Goal: Task Accomplishment & Management: Manage account settings

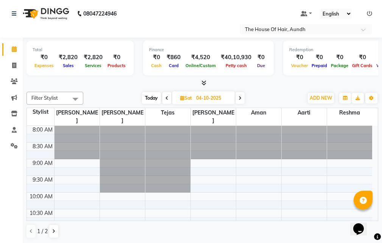
click at [149, 95] on span "Today" at bounding box center [151, 98] width 19 height 12
type input "02-10-2025"
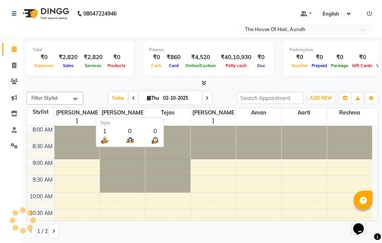
scroll to position [234, 0]
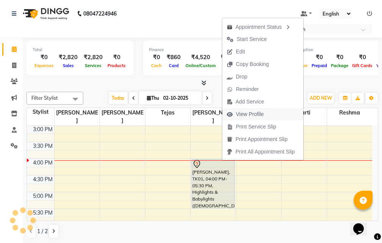
click at [262, 112] on span "View Profile" at bounding box center [250, 114] width 28 height 8
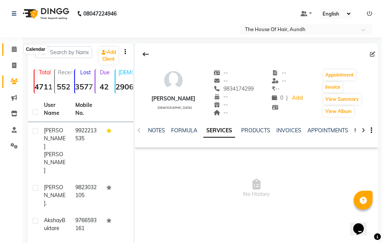
click at [12, 46] on icon at bounding box center [14, 49] width 5 height 6
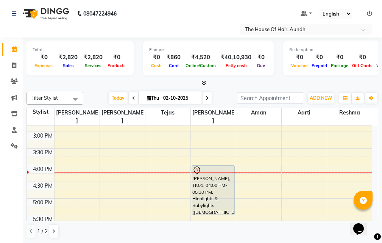
scroll to position [265, 0]
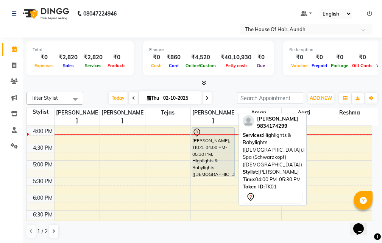
click at [215, 156] on div "[PERSON_NAME], TK01, 04:00 PM-05:30 PM, Highlights & Babylights ([DEMOGRAPHIC_D…" at bounding box center [213, 152] width 42 height 49
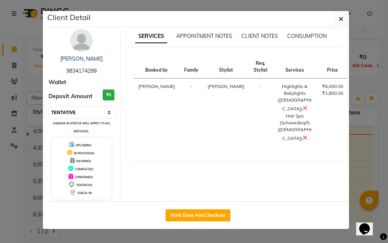
click at [97, 114] on select "Select IN SERVICE CONFIRMED TENTATIVE CHECK IN MARK DONE DROPPED UPCOMING" at bounding box center [82, 112] width 66 height 11
select select "5"
click at [49, 107] on select "Select IN SERVICE CONFIRMED TENTATIVE CHECK IN MARK DONE DROPPED UPCOMING" at bounding box center [82, 112] width 66 height 11
click at [352, 171] on div "SERVICES APPOINTMENT NOTES CLIENT NOTES CONSUMPTION Booked by Family Stylist Re…" at bounding box center [237, 114] width 233 height 170
click at [359, 171] on ngb-modal-window "Client Detail [PERSON_NAME] 9834174299 Wallet Deposit Amount ₹0 Select IN SERVI…" at bounding box center [194, 121] width 388 height 243
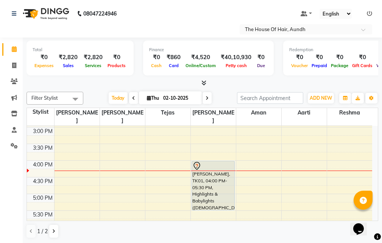
scroll to position [250, 0]
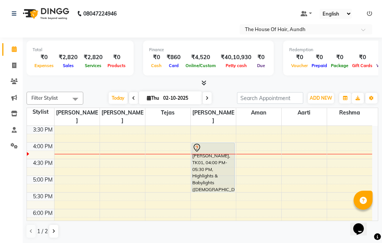
click at [242, 154] on div "8:00 AM 8:30 AM 9:00 AM 9:30 AM 10:00 AM 10:30 AM 11:00 AM 11:30 AM 12:00 PM 12…" at bounding box center [200, 109] width 346 height 467
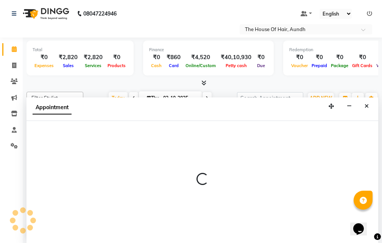
scroll to position [0, 0]
select select "93546"
select select "990"
select select "tentative"
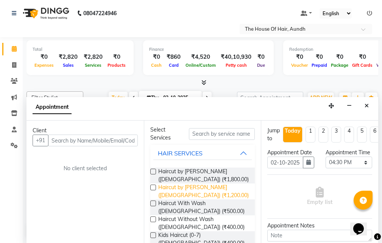
scroll to position [38, 0]
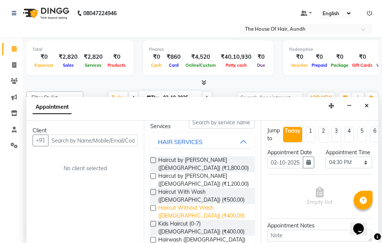
click at [186, 212] on span "Haircut Without Wash ([DEMOGRAPHIC_DATA]) (₹400.00)" at bounding box center [203, 212] width 91 height 16
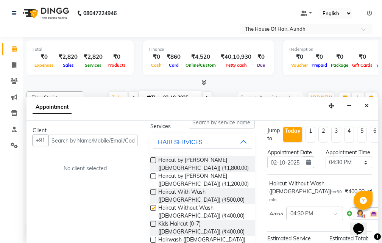
checkbox input "false"
click at [109, 140] on input "text" at bounding box center [93, 141] width 90 height 12
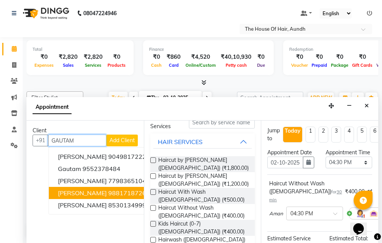
click at [100, 191] on span "[PERSON_NAME]" at bounding box center [82, 193] width 49 height 8
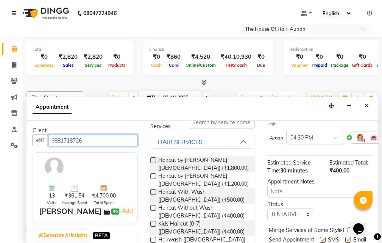
scroll to position [114, 0]
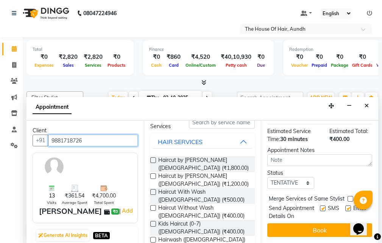
type input "9881718726"
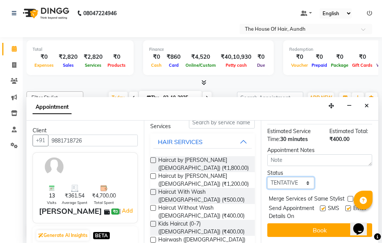
click at [291, 179] on select "Select TENTATIVE CONFIRM CHECK-IN UPCOMING" at bounding box center [291, 183] width 47 height 12
select select "upcoming"
click at [268, 177] on select "Select TENTATIVE CONFIRM CHECK-IN UPCOMING" at bounding box center [291, 183] width 47 height 12
click at [348, 196] on label at bounding box center [351, 199] width 6 height 6
click at [348, 197] on input "checkbox" at bounding box center [350, 199] width 5 height 5
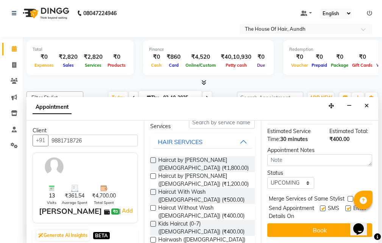
checkbox input "true"
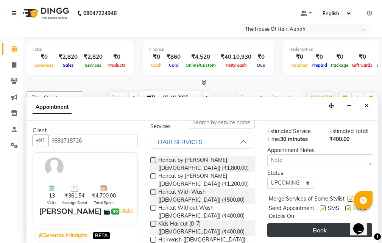
click at [320, 229] on button "Book" at bounding box center [320, 230] width 105 height 14
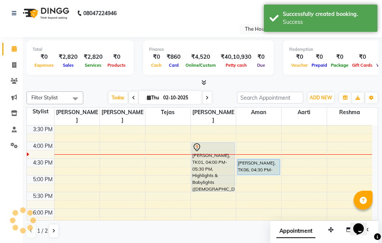
scroll to position [0, 0]
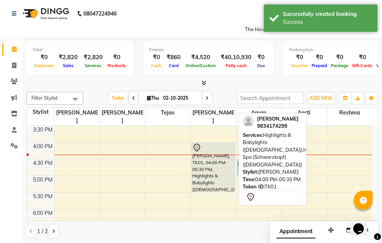
click at [198, 154] on div "[PERSON_NAME], TK01, 04:00 PM-05:30 PM, Highlights & Babylights ([DEMOGRAPHIC_D…" at bounding box center [213, 167] width 42 height 49
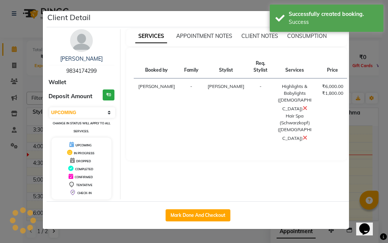
select select "7"
click at [354, 172] on ngb-modal-window "Client Detail [PERSON_NAME] 9834174299 Wallet Deposit Amount ₹0 Select IN SERVI…" at bounding box center [194, 121] width 388 height 243
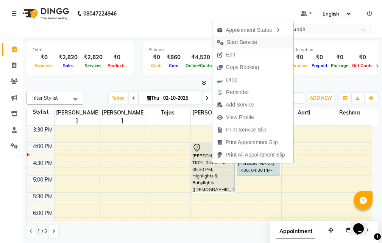
click at [237, 42] on span "Start Service" at bounding box center [242, 42] width 30 height 8
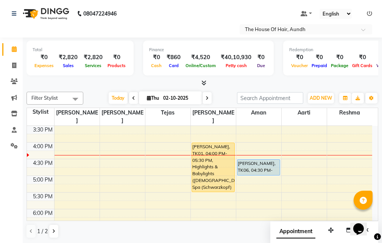
click at [188, 98] on input "02-10-2025" at bounding box center [180, 97] width 38 height 11
select select "10"
select select "2025"
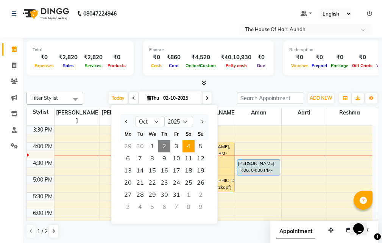
click at [191, 147] on span "4" at bounding box center [189, 146] width 12 height 12
type input "04-10-2025"
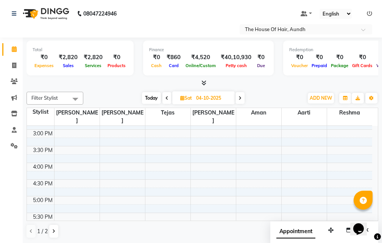
scroll to position [229, 0]
click at [78, 127] on div "8:00 AM 8:30 AM 9:00 AM 9:30 AM 10:00 AM 10:30 AM 11:00 AM 11:30 AM 12:00 PM 12…" at bounding box center [200, 130] width 346 height 467
select select "1059"
select select "tentative"
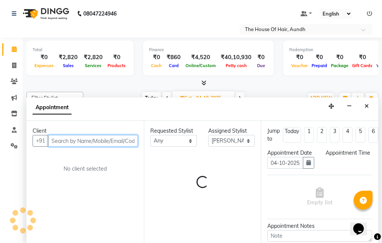
scroll to position [0, 0]
select select "900"
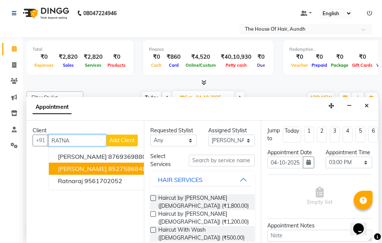
click at [108, 169] on ngb-highlight "8527586848" at bounding box center [127, 169] width 38 height 8
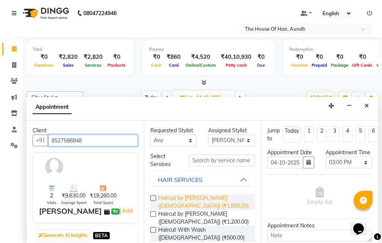
type input "8527586848"
click at [176, 201] on span "Haircut by [PERSON_NAME] ([DEMOGRAPHIC_DATA]) (₹1,800.00)" at bounding box center [203, 202] width 91 height 16
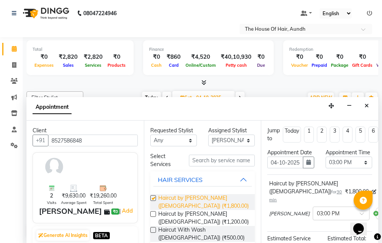
checkbox input "false"
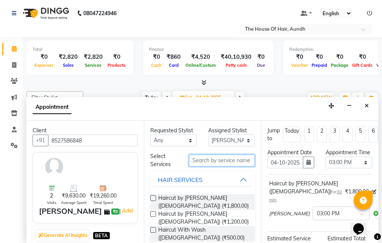
click at [210, 160] on input "text" at bounding box center [222, 161] width 66 height 12
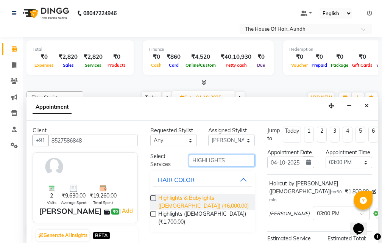
type input "HIGHLIGHTS"
click at [185, 199] on span "Highlights & Babylights ([DEMOGRAPHIC_DATA]) (₹6,000.00)" at bounding box center [203, 202] width 91 height 16
checkbox input "false"
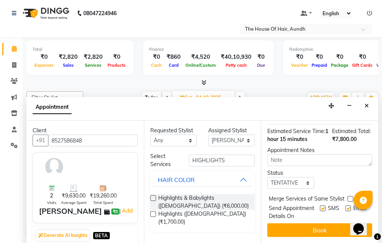
scroll to position [171, 0]
click at [296, 177] on select "Select TENTATIVE CONFIRM UPCOMING" at bounding box center [291, 183] width 47 height 12
select select "upcoming"
click at [268, 177] on select "Select TENTATIVE CONFIRM UPCOMING" at bounding box center [291, 183] width 47 height 12
click at [352, 196] on label at bounding box center [351, 199] width 6 height 6
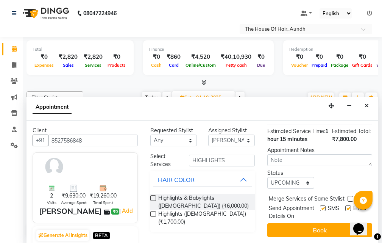
click at [352, 197] on input "checkbox" at bounding box center [350, 199] width 5 height 5
checkbox input "true"
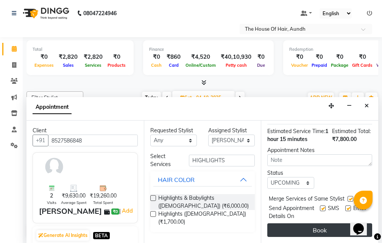
click at [322, 223] on button "Book" at bounding box center [320, 230] width 105 height 14
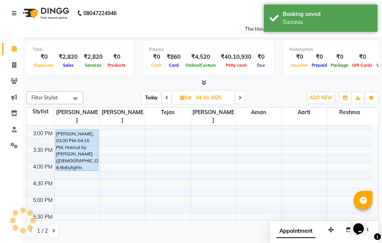
scroll to position [0, 0]
click at [153, 98] on span "Today" at bounding box center [151, 98] width 19 height 12
type input "02-10-2025"
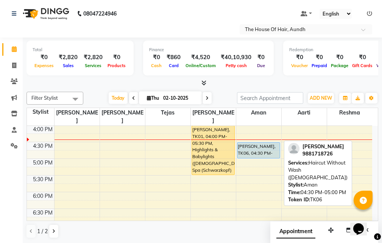
click at [251, 143] on div "[PERSON_NAME], TK06, 04:30 PM-05:00 PM, Haircut Without Wash ([DEMOGRAPHIC_DATA…" at bounding box center [259, 151] width 42 height 16
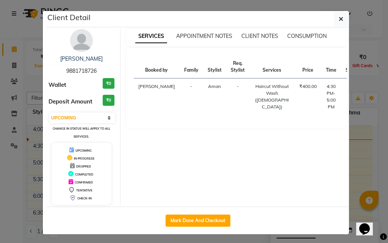
click at [370, 89] on button "START" at bounding box center [378, 88] width 16 height 9
select select "1"
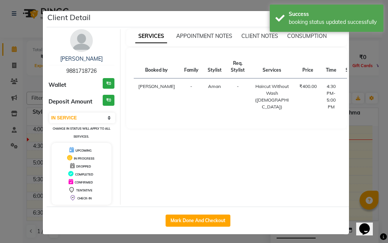
click at [354, 162] on ngb-modal-window "Client Detail [PERSON_NAME] 9881718726 Wallet ₹0 Deposit Amount ₹0 Select IN SE…" at bounding box center [194, 121] width 388 height 243
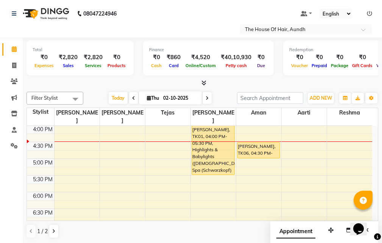
click at [135, 97] on span at bounding box center [133, 98] width 9 height 12
type input "01-10-2025"
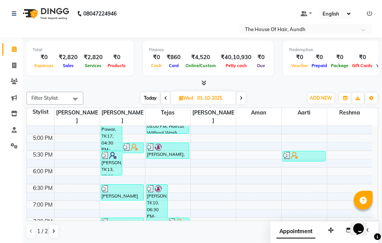
scroll to position [305, 0]
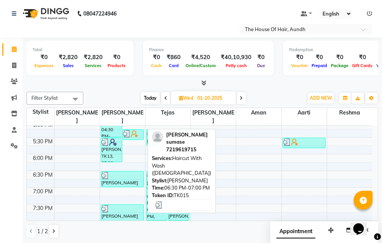
click at [115, 172] on div at bounding box center [123, 176] width 42 height 8
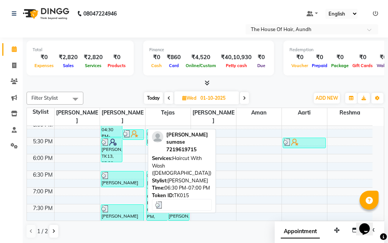
select select "1"
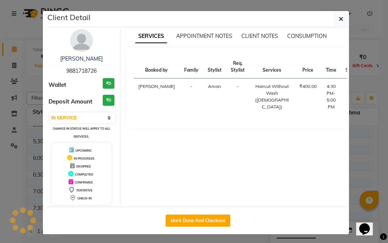
select select "3"
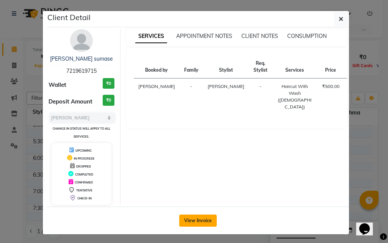
click at [198, 219] on button "View Invoice" at bounding box center [198, 221] width 38 height 12
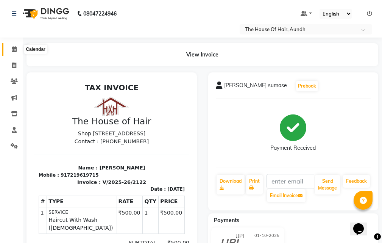
click at [14, 48] on icon at bounding box center [14, 49] width 5 height 6
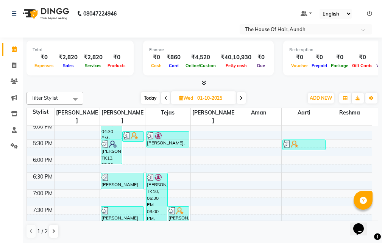
scroll to position [341, 0]
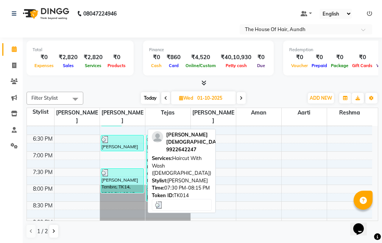
click at [125, 171] on div "[PERSON_NAME] Tembre, TK14, 07:30 PM-08:15 PM, Haircut With Wash ([DEMOGRAPHIC_…" at bounding box center [122, 181] width 42 height 24
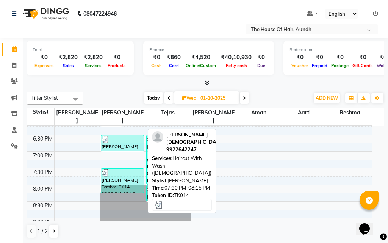
select select "3"
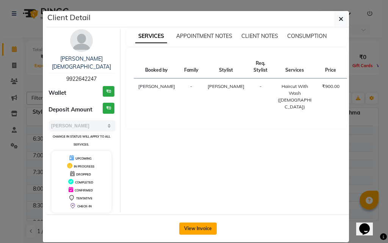
click at [207, 223] on button "View Invoice" at bounding box center [198, 229] width 38 height 12
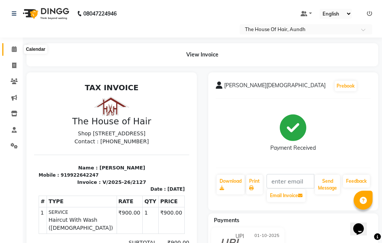
click at [14, 49] on icon at bounding box center [14, 49] width 5 height 6
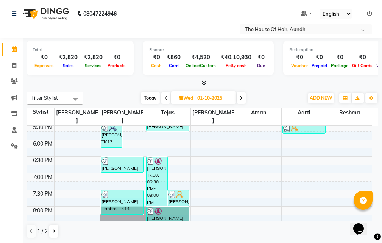
scroll to position [326, 0]
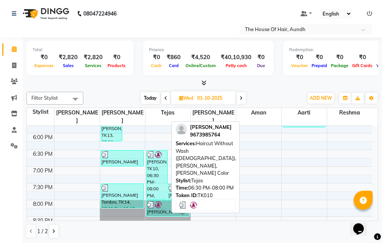
click at [160, 169] on div "[PERSON_NAME], TK10, 06:30 PM-08:00 PM, Haircut Without Wash ([DEMOGRAPHIC_DATA…" at bounding box center [157, 174] width 21 height 49
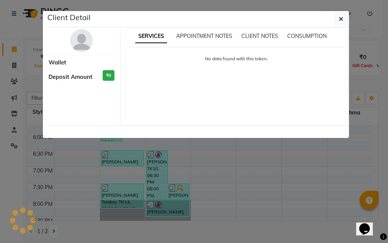
select select "3"
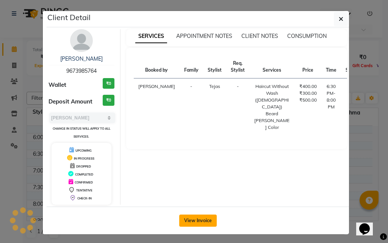
click at [195, 218] on button "View Invoice" at bounding box center [198, 221] width 38 height 12
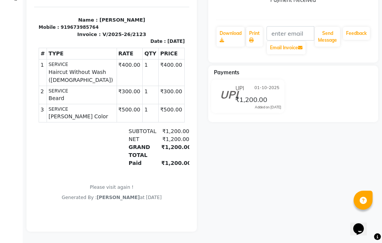
scroll to position [40, 0]
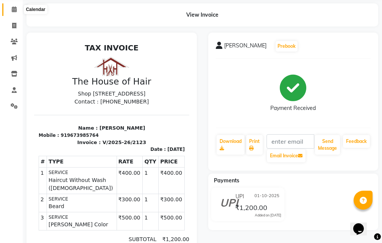
click at [13, 8] on icon at bounding box center [14, 9] width 5 height 6
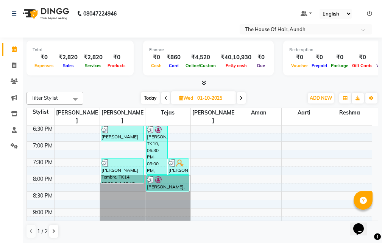
scroll to position [364, 0]
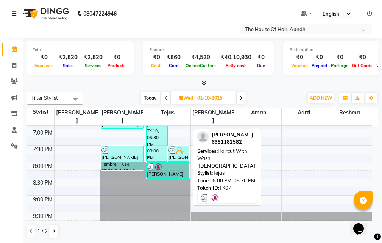
click at [166, 163] on div at bounding box center [168, 167] width 42 height 8
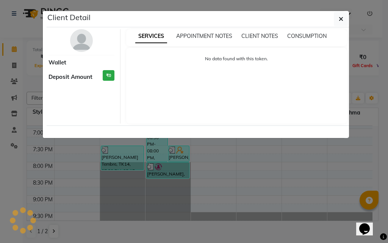
select select "3"
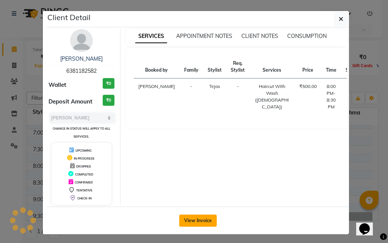
click at [191, 220] on button "View Invoice" at bounding box center [198, 221] width 38 height 12
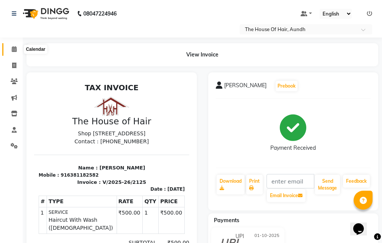
click at [14, 48] on icon at bounding box center [14, 49] width 5 height 6
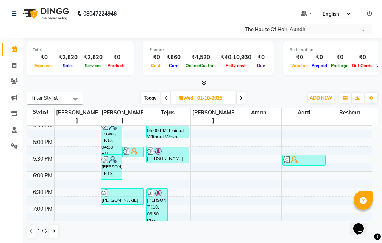
scroll to position [305, 0]
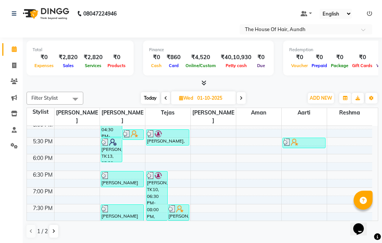
click at [151, 96] on span "Today" at bounding box center [150, 98] width 19 height 12
type input "02-10-2025"
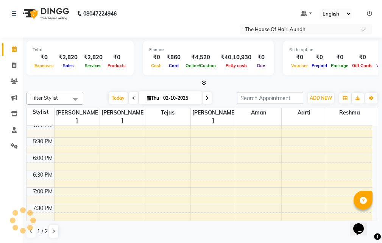
scroll to position [267, 0]
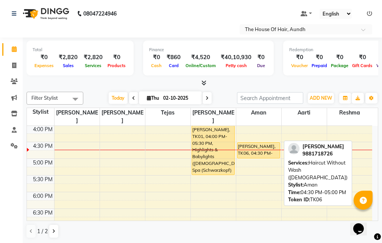
click at [249, 143] on div "[PERSON_NAME], TK06, 04:30 PM-05:00 PM, Haircut Without Wash ([DEMOGRAPHIC_DATA…" at bounding box center [259, 151] width 42 height 16
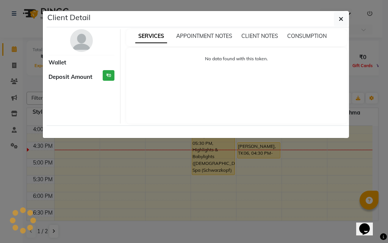
select select "1"
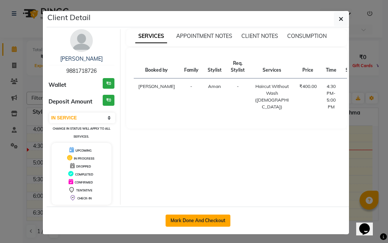
click at [210, 220] on button "Mark Done And Checkout" at bounding box center [198, 221] width 65 height 12
select select "26"
select select "service"
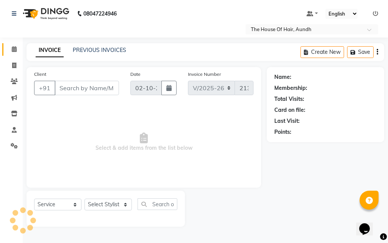
type input "9881718726"
select select "93546"
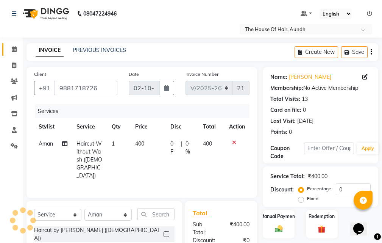
scroll to position [76, 0]
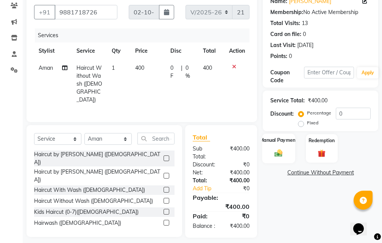
click at [281, 144] on div "Manual Payment" at bounding box center [279, 148] width 33 height 30
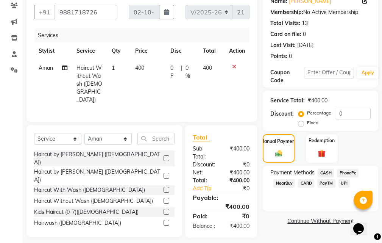
click at [345, 184] on span "UPI" at bounding box center [345, 183] width 12 height 9
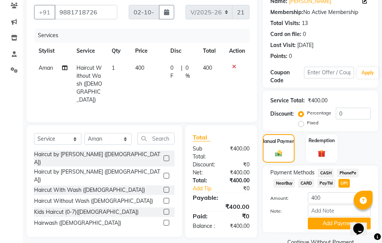
scroll to position [92, 0]
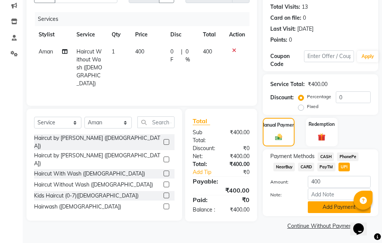
click at [325, 207] on button "Add Payment" at bounding box center [339, 207] width 63 height 12
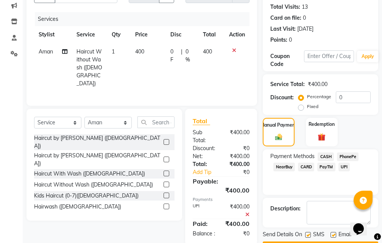
scroll to position [114, 0]
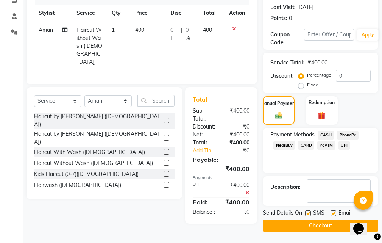
click at [304, 226] on button "Checkout" at bounding box center [321, 226] width 116 height 12
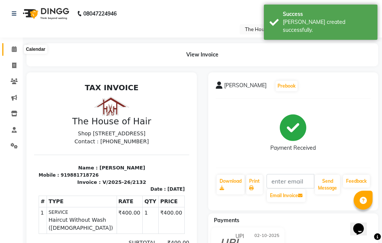
click at [14, 49] on icon at bounding box center [14, 49] width 5 height 6
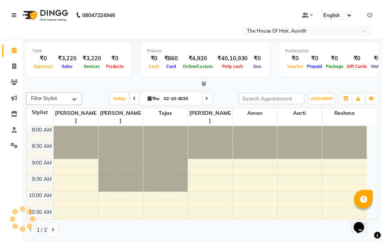
scroll to position [267, 0]
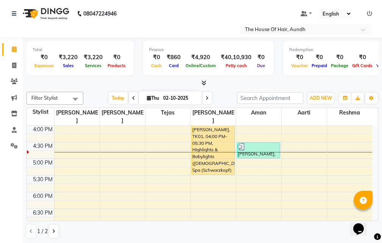
click at [251, 155] on div "8:00 AM 8:30 AM 9:00 AM 9:30 AM 10:00 AM 10:30 AM 11:00 AM 11:30 AM 12:00 PM 12…" at bounding box center [200, 92] width 346 height 467
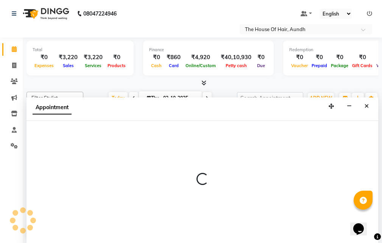
scroll to position [0, 0]
select select "93546"
select select "tentative"
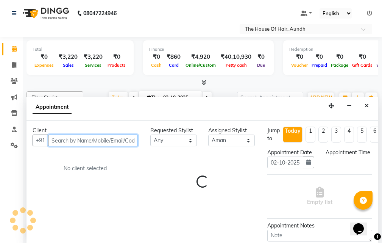
select select "1020"
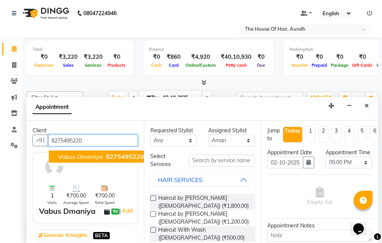
click at [82, 159] on span "Vabus Dmaniya" at bounding box center [80, 157] width 45 height 8
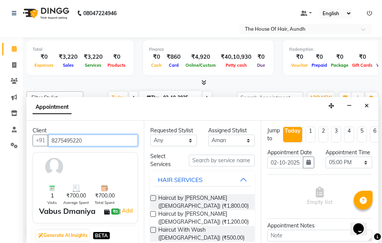
type input "8275495220"
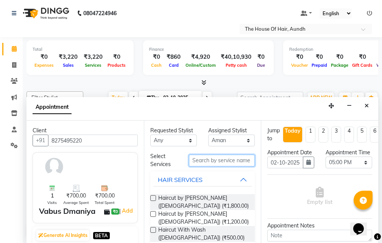
click at [210, 160] on input "text" at bounding box center [222, 161] width 66 height 12
type input "H"
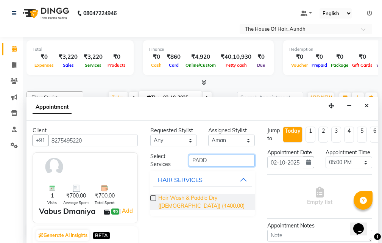
type input "PADD"
click at [195, 199] on span "Hair Wash & Paddle Dry ([DEMOGRAPHIC_DATA]) (₹400.00)" at bounding box center [203, 202] width 91 height 16
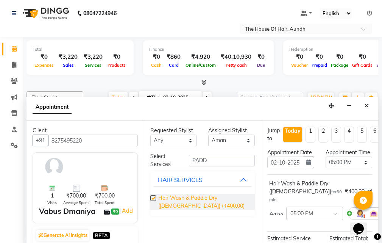
checkbox input "false"
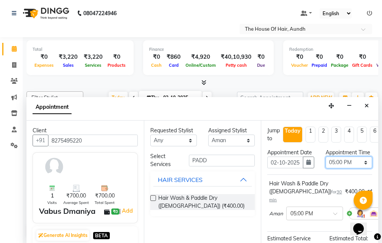
click at [340, 168] on select "Select 09:00 AM 09:15 AM 09:30 AM 09:45 AM 10:00 AM 10:15 AM 10:30 AM 10:45 AM …" at bounding box center [349, 163] width 47 height 12
select select "1005"
click at [326, 165] on select "Select 09:00 AM 09:15 AM 09:30 AM 09:45 AM 10:00 AM 10:15 AM 10:30 AM 10:45 AM …" at bounding box center [349, 163] width 47 height 12
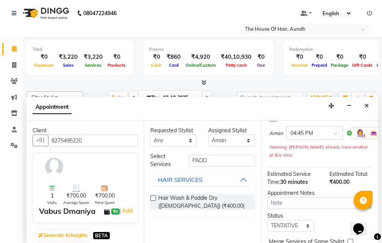
scroll to position [137, 0]
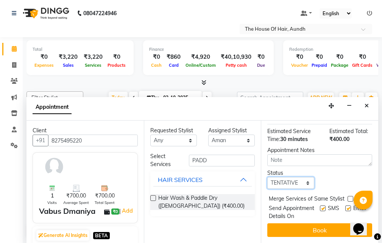
click at [305, 177] on select "Select TENTATIVE CONFIRM CHECK-IN UPCOMING" at bounding box center [291, 183] width 47 height 12
select select "upcoming"
click at [268, 177] on select "Select TENTATIVE CONFIRM CHECK-IN UPCOMING" at bounding box center [291, 183] width 47 height 12
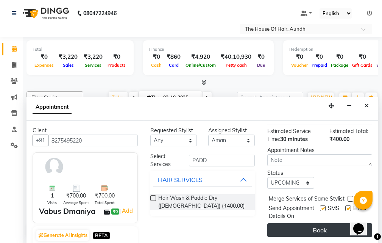
click at [300, 226] on button "Book" at bounding box center [320, 230] width 105 height 14
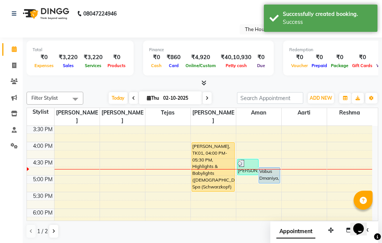
scroll to position [212, 0]
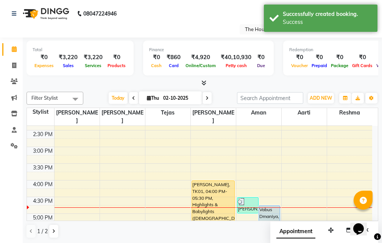
click at [207, 99] on icon at bounding box center [207, 98] width 3 height 5
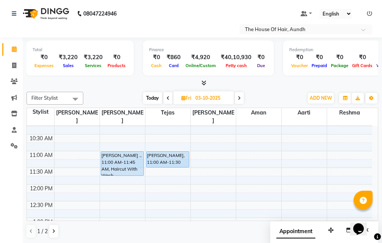
scroll to position [76, 0]
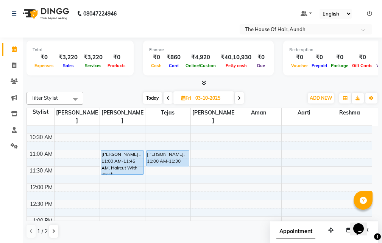
click at [154, 98] on span "Today" at bounding box center [152, 98] width 19 height 12
type input "02-10-2025"
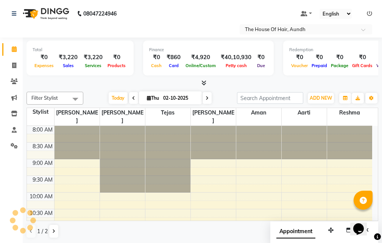
scroll to position [267, 0]
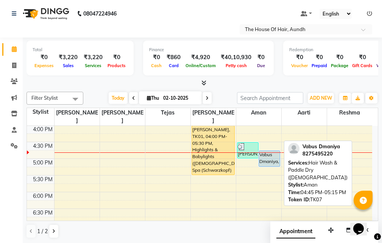
click at [268, 153] on div "Vabus Dmaniya, TK07, 04:45 PM-05:15 PM, Hair Wash & Paddle Dry ([DEMOGRAPHIC_DA…" at bounding box center [269, 159] width 21 height 16
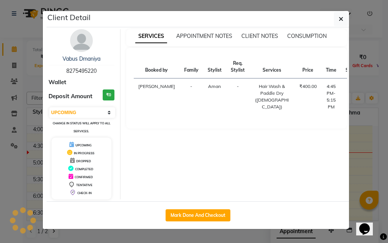
click at [370, 86] on button "START" at bounding box center [378, 88] width 16 height 9
select select "1"
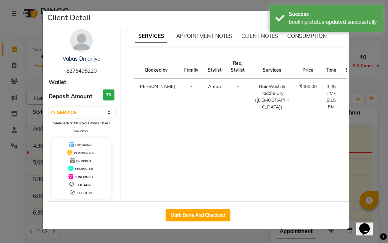
click at [359, 162] on ngb-modal-window "Client Detail Vabus Dmaniya 8275495220 Wallet Deposit Amount ₹0 Select IN SERVI…" at bounding box center [194, 121] width 388 height 243
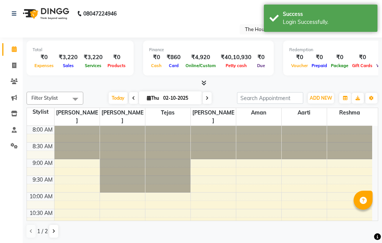
click at [132, 98] on icon at bounding box center [133, 98] width 3 height 5
type input "01-10-2025"
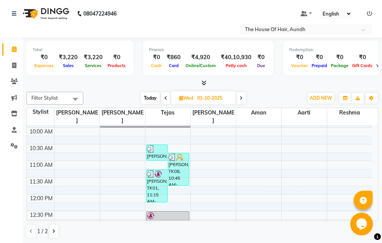
scroll to position [76, 0]
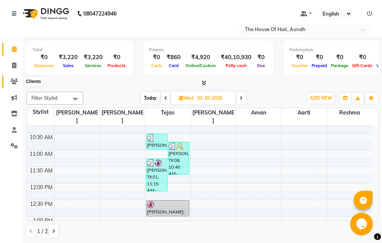
click at [16, 80] on icon at bounding box center [14, 81] width 7 height 6
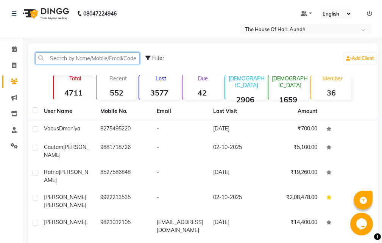
click at [94, 55] on input "text" at bounding box center [87, 58] width 105 height 12
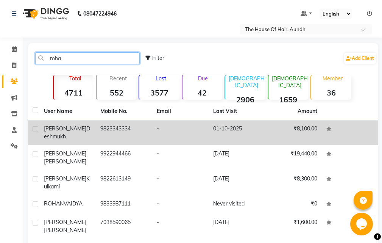
type input "roha"
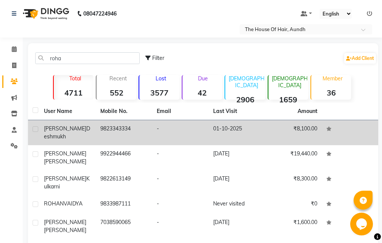
click at [124, 130] on td "9823343334" at bounding box center [124, 132] width 56 height 25
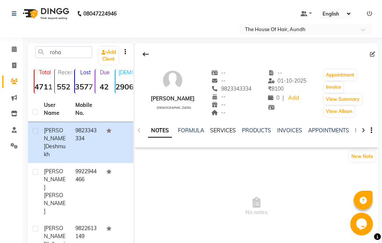
click at [225, 130] on link "SERVICES" at bounding box center [223, 130] width 26 height 7
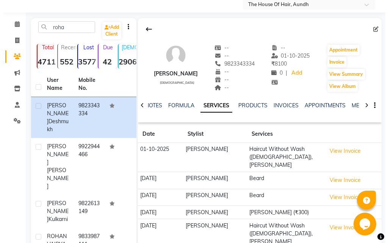
scroll to position [38, 0]
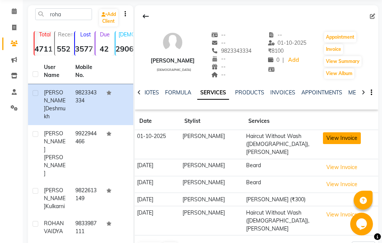
click at [335, 136] on button "View Invoice" at bounding box center [342, 138] width 38 height 12
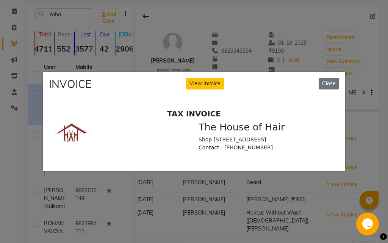
scroll to position [0, 0]
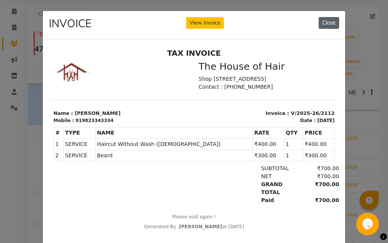
click at [324, 22] on button "Close" at bounding box center [329, 23] width 20 height 12
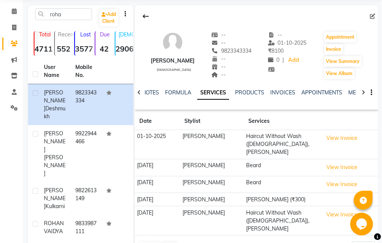
click at [323, 132] on button "View Invoice" at bounding box center [342, 138] width 38 height 12
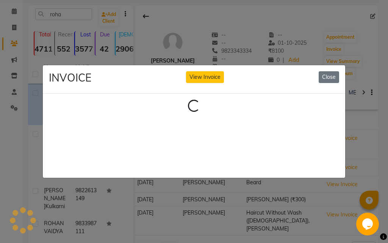
click at [186, 71] on button "View Invoice" at bounding box center [205, 77] width 38 height 12
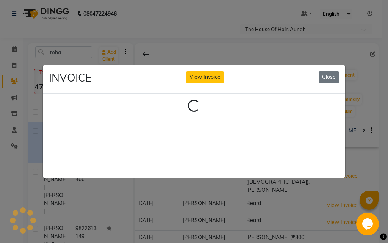
click at [186, 71] on button "View Invoice" at bounding box center [205, 77] width 38 height 12
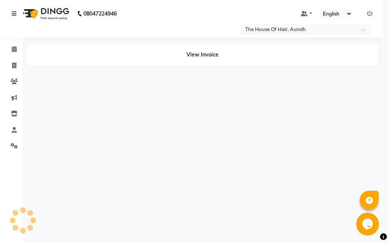
click at [186, 52] on button "View Invoice" at bounding box center [205, 58] width 38 height 12
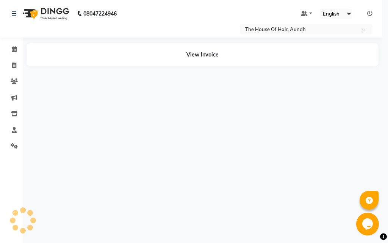
click at [186, 52] on button "View Invoice" at bounding box center [205, 58] width 38 height 12
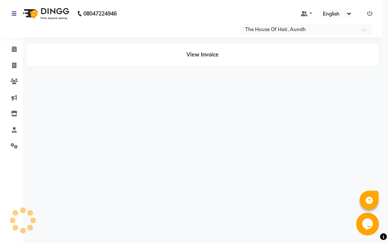
click at [186, 52] on button "View Invoice" at bounding box center [205, 58] width 38 height 12
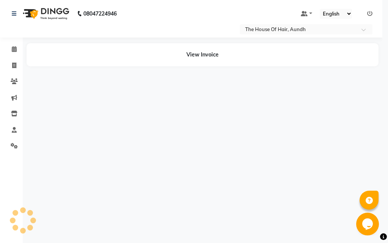
click at [186, 52] on button "View Invoice" at bounding box center [205, 58] width 38 height 12
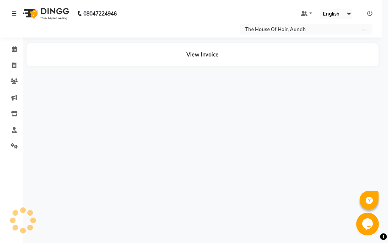
click at [186, 52] on button "View Invoice" at bounding box center [205, 58] width 38 height 12
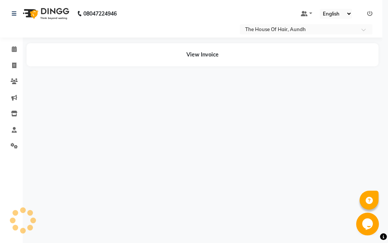
click at [186, 52] on button "View Invoice" at bounding box center [205, 58] width 38 height 12
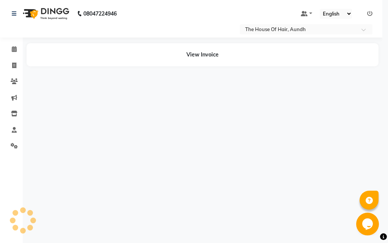
click at [186, 52] on button "View Invoice" at bounding box center [205, 58] width 38 height 12
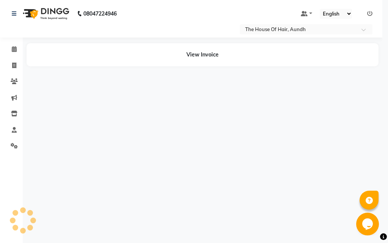
click at [186, 52] on button "View Invoice" at bounding box center [205, 58] width 38 height 12
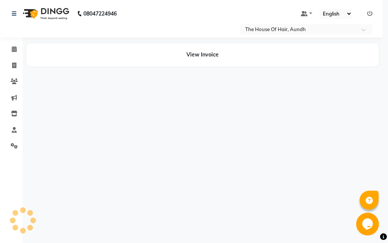
click at [186, 52] on button "View Invoice" at bounding box center [205, 58] width 38 height 12
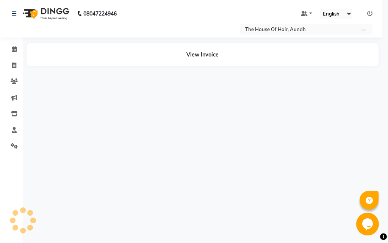
click at [186, 52] on button "View Invoice" at bounding box center [205, 58] width 38 height 12
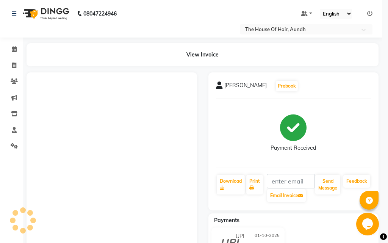
click at [186, 0] on button "View Invoice" at bounding box center [205, 4] width 38 height 12
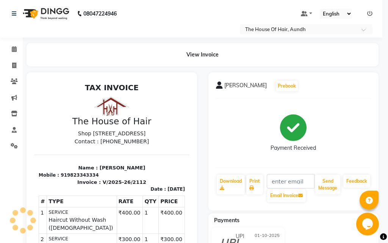
click at [186, 0] on button "View Invoice" at bounding box center [205, 4] width 38 height 12
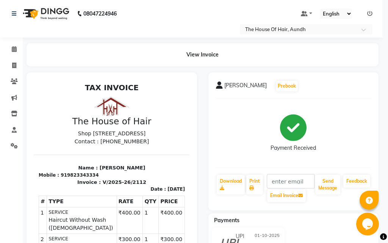
click at [186, 0] on button "View Invoice" at bounding box center [205, 4] width 38 height 12
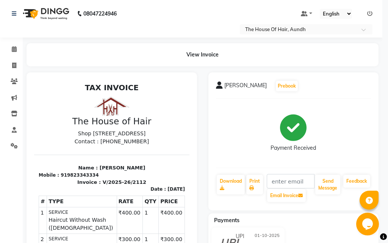
click at [186, 0] on button "View Invoice" at bounding box center [205, 4] width 38 height 12
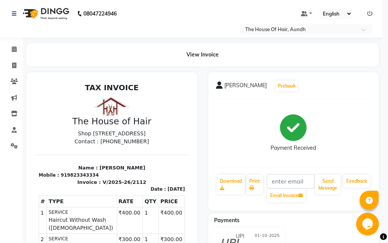
click at [186, 0] on button "View Invoice" at bounding box center [205, 4] width 38 height 12
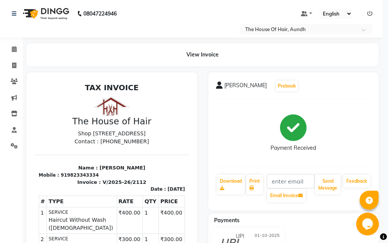
click at [186, 0] on button "View Invoice" at bounding box center [205, 4] width 38 height 12
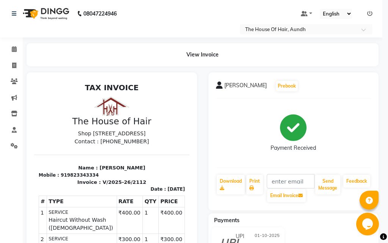
click at [186, 0] on button "View Invoice" at bounding box center [205, 4] width 38 height 12
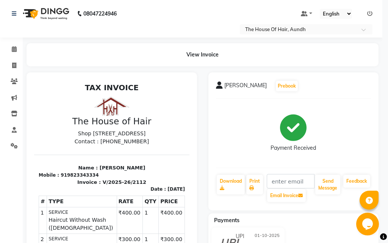
click at [186, 0] on button "View Invoice" at bounding box center [205, 4] width 38 height 12
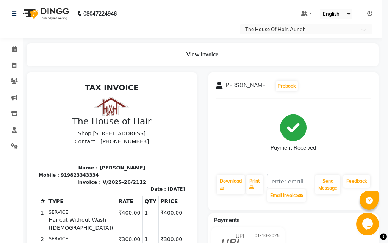
click at [186, 0] on button "View Invoice" at bounding box center [205, 4] width 38 height 12
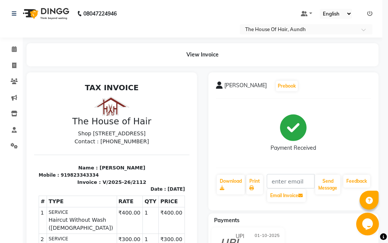
click at [186, 0] on button "View Invoice" at bounding box center [205, 4] width 38 height 12
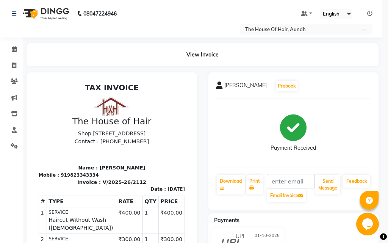
click at [186, 0] on button "View Invoice" at bounding box center [205, 4] width 38 height 12
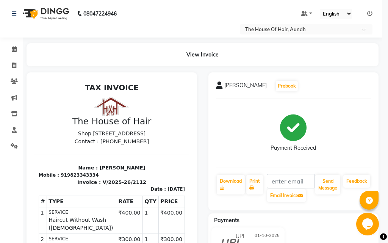
click at [186, 0] on button "View Invoice" at bounding box center [205, 4] width 38 height 12
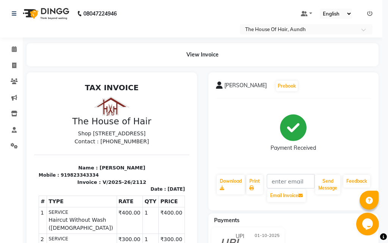
click at [186, 0] on button "View Invoice" at bounding box center [205, 4] width 38 height 12
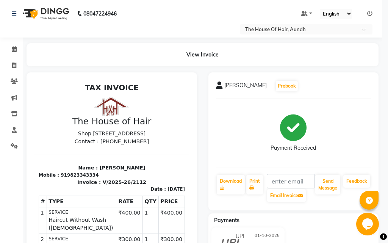
click at [186, 0] on button "View Invoice" at bounding box center [205, 4] width 38 height 12
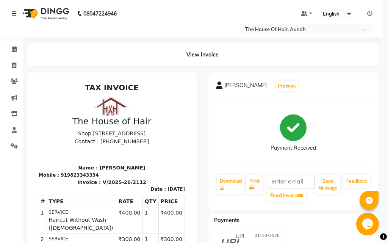
click at [186, 0] on button "View Invoice" at bounding box center [205, 4] width 38 height 12
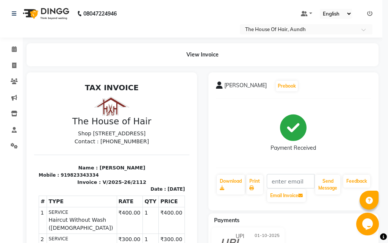
click at [186, 0] on button "View Invoice" at bounding box center [205, 4] width 38 height 12
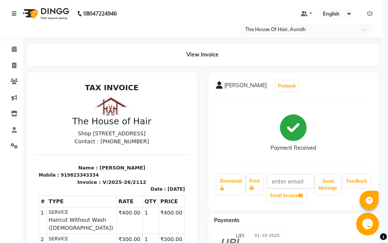
click at [186, 0] on button "View Invoice" at bounding box center [205, 4] width 38 height 12
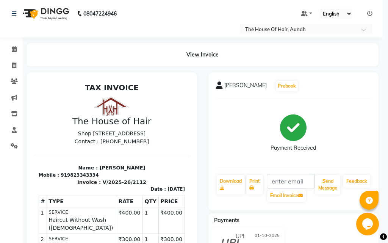
click at [186, 0] on button "View Invoice" at bounding box center [205, 4] width 38 height 12
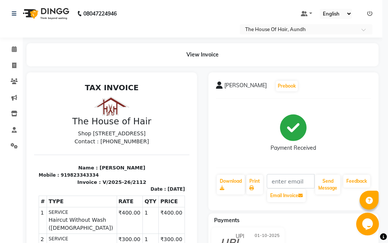
click at [186, 0] on button "View Invoice" at bounding box center [205, 4] width 38 height 12
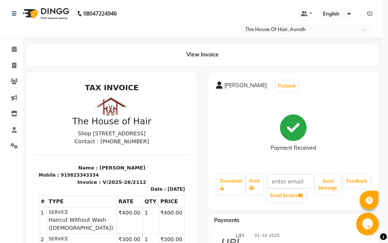
click at [186, 0] on button "View Invoice" at bounding box center [205, 4] width 38 height 12
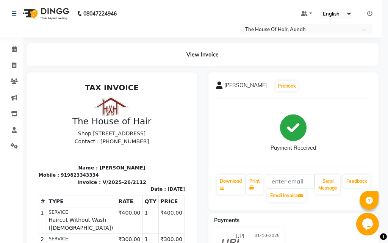
click at [186, 0] on button "View Invoice" at bounding box center [205, 4] width 38 height 12
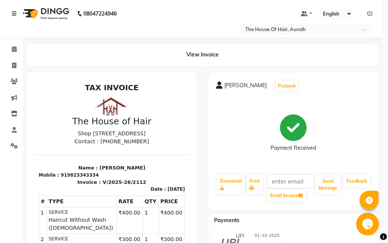
click at [186, 0] on button "View Invoice" at bounding box center [205, 4] width 38 height 12
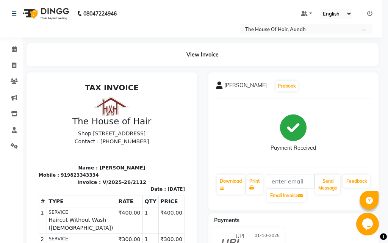
click at [186, 0] on button "View Invoice" at bounding box center [205, 4] width 38 height 12
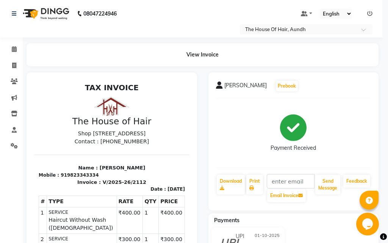
click at [186, 0] on button "View Invoice" at bounding box center [205, 4] width 38 height 12
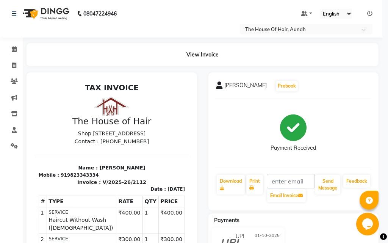
click at [186, 0] on button "View Invoice" at bounding box center [205, 4] width 38 height 12
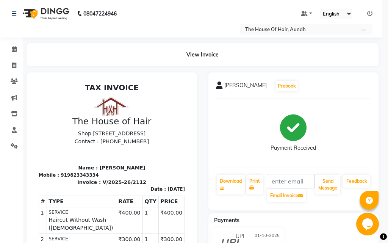
click at [186, 0] on button "View Invoice" at bounding box center [205, 4] width 38 height 12
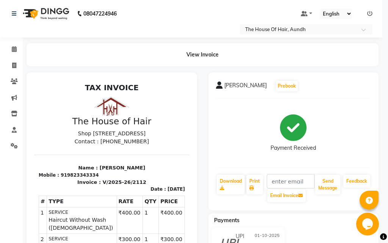
click at [186, 0] on button "View Invoice" at bounding box center [205, 4] width 38 height 12
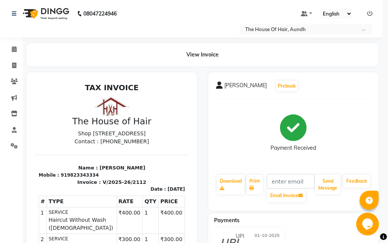
click at [186, 0] on button "View Invoice" at bounding box center [205, 4] width 38 height 12
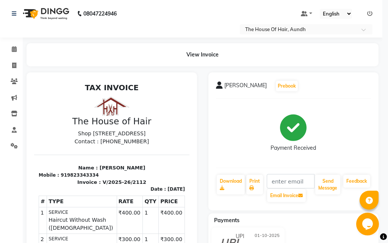
click at [186, 0] on button "View Invoice" at bounding box center [205, 4] width 38 height 12
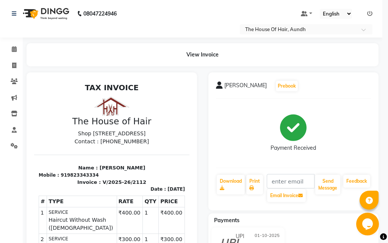
click at [186, 0] on button "View Invoice" at bounding box center [205, 4] width 38 height 12
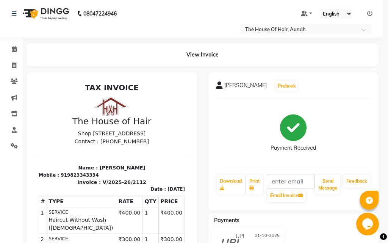
click at [186, 0] on button "View Invoice" at bounding box center [205, 4] width 38 height 12
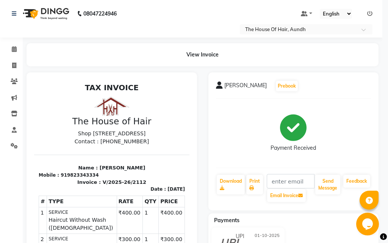
click at [186, 0] on button "View Invoice" at bounding box center [205, 4] width 38 height 12
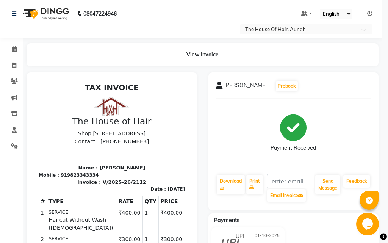
click at [186, 0] on button "View Invoice" at bounding box center [205, 4] width 38 height 12
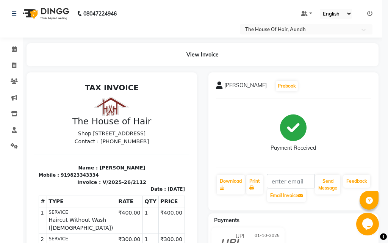
click at [186, 0] on button "View Invoice" at bounding box center [205, 4] width 38 height 12
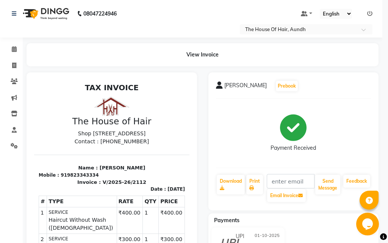
click at [186, 0] on button "View Invoice" at bounding box center [205, 4] width 38 height 12
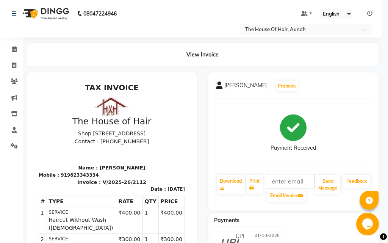
click at [186, 0] on button "View Invoice" at bounding box center [205, 4] width 38 height 12
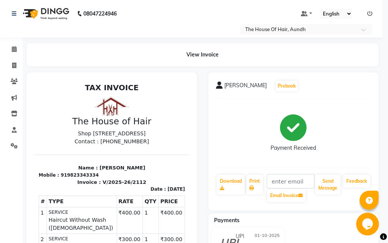
click at [186, 0] on button "View Invoice" at bounding box center [205, 4] width 38 height 12
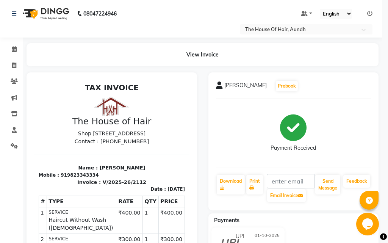
click at [186, 0] on button "View Invoice" at bounding box center [205, 4] width 38 height 12
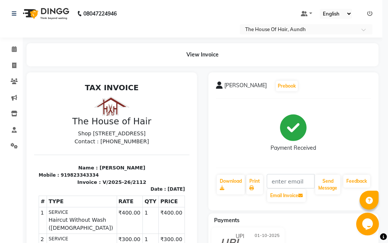
click at [186, 0] on button "View Invoice" at bounding box center [205, 4] width 38 height 12
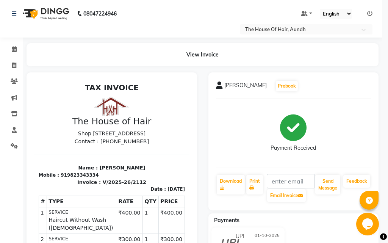
click at [186, 0] on button "View Invoice" at bounding box center [205, 4] width 38 height 12
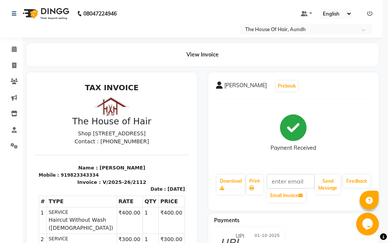
click at [186, 0] on button "View Invoice" at bounding box center [205, 4] width 38 height 12
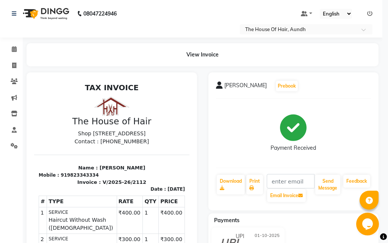
click at [186, 0] on button "View Invoice" at bounding box center [205, 4] width 38 height 12
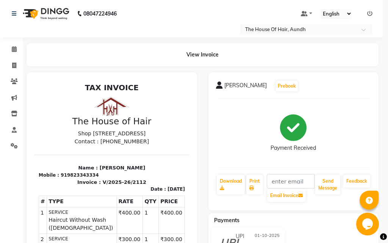
click at [186, 0] on button "View Invoice" at bounding box center [205, 4] width 38 height 12
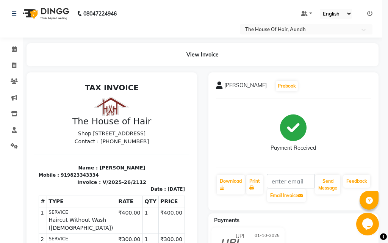
click at [186, 0] on button "View Invoice" at bounding box center [205, 4] width 38 height 12
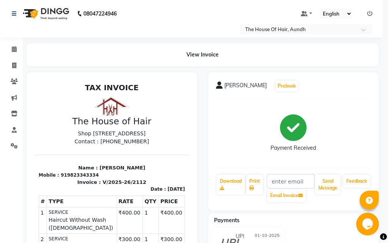
click at [186, 0] on button "View Invoice" at bounding box center [205, 4] width 38 height 12
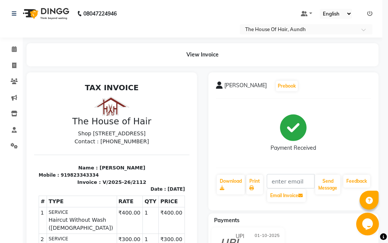
click at [186, 0] on button "View Invoice" at bounding box center [205, 4] width 38 height 12
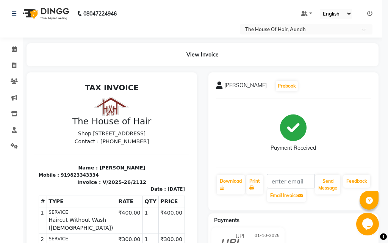
click at [186, 0] on button "View Invoice" at bounding box center [205, 4] width 38 height 12
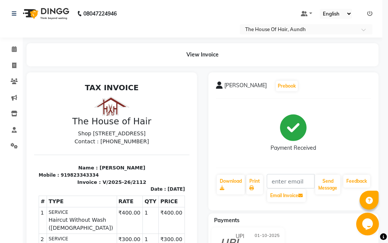
click at [186, 0] on button "View Invoice" at bounding box center [205, 4] width 38 height 12
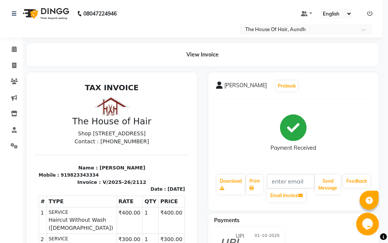
click at [186, 0] on button "View Invoice" at bounding box center [205, 4] width 38 height 12
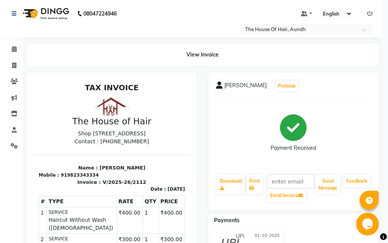
click at [186, 0] on button "View Invoice" at bounding box center [205, 4] width 38 height 12
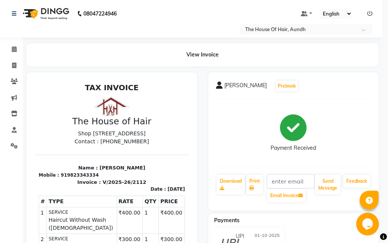
click at [186, 0] on button "View Invoice" at bounding box center [205, 4] width 38 height 12
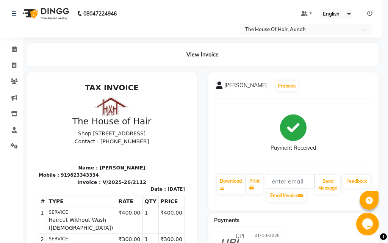
click at [186, 0] on button "View Invoice" at bounding box center [205, 4] width 38 height 12
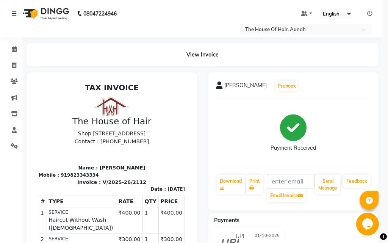
click at [186, 0] on button "View Invoice" at bounding box center [205, 4] width 38 height 12
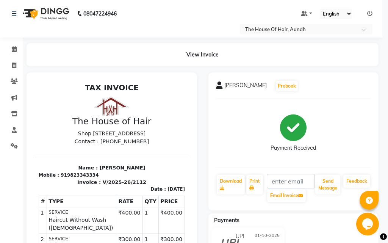
click at [186, 0] on button "View Invoice" at bounding box center [205, 4] width 38 height 12
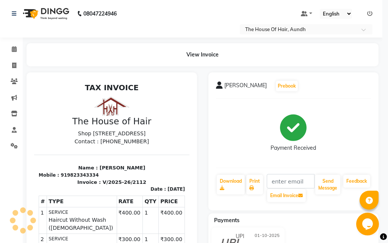
click at [186, 0] on button "View Invoice" at bounding box center [205, 4] width 38 height 12
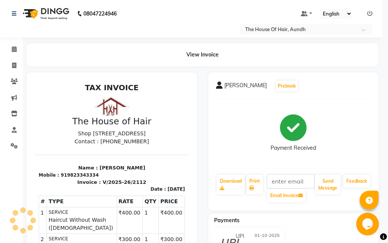
click at [186, 0] on button "View Invoice" at bounding box center [205, 4] width 38 height 12
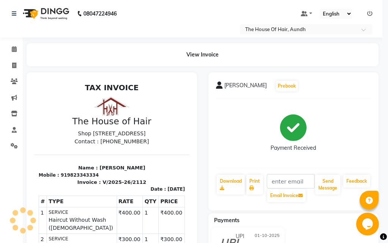
click at [186, 0] on button "View Invoice" at bounding box center [205, 4] width 38 height 12
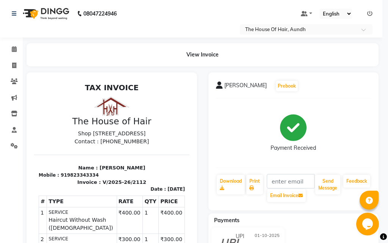
click at [186, 0] on button "View Invoice" at bounding box center [205, 4] width 38 height 12
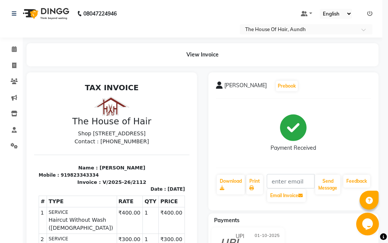
click at [186, 0] on button "View Invoice" at bounding box center [205, 4] width 38 height 12
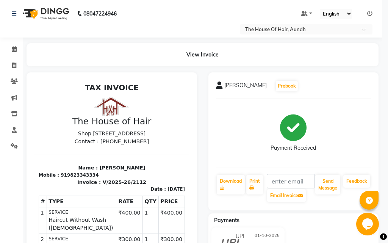
click at [186, 0] on button "View Invoice" at bounding box center [205, 4] width 38 height 12
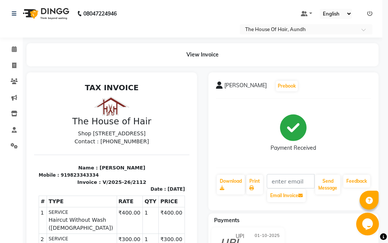
click at [186, 0] on button "View Invoice" at bounding box center [205, 4] width 38 height 12
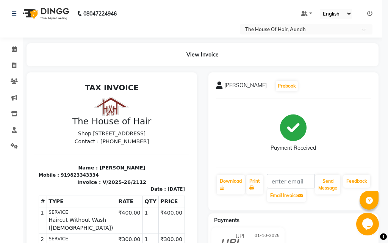
click at [186, 0] on button "View Invoice" at bounding box center [205, 4] width 38 height 12
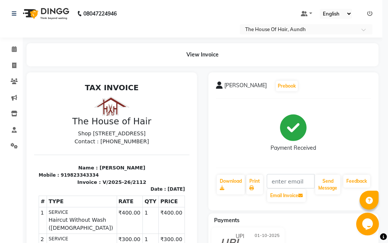
click at [186, 0] on button "View Invoice" at bounding box center [205, 4] width 38 height 12
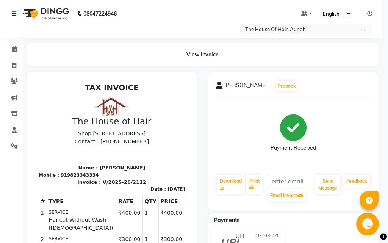
click at [186, 0] on button "View Invoice" at bounding box center [205, 4] width 38 height 12
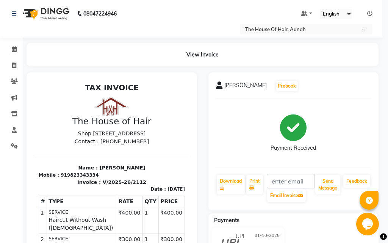
click at [186, 0] on button "View Invoice" at bounding box center [205, 4] width 38 height 12
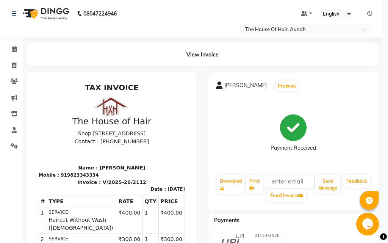
click at [186, 0] on button "View Invoice" at bounding box center [205, 4] width 38 height 12
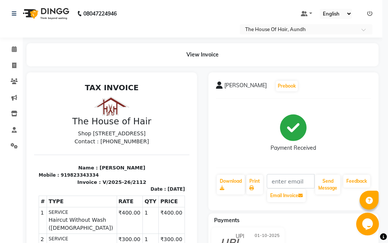
click at [186, 0] on button "View Invoice" at bounding box center [205, 4] width 38 height 12
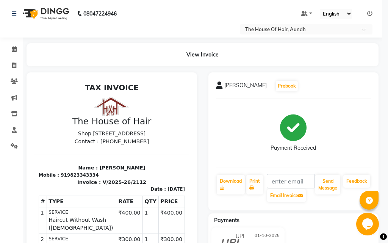
click at [186, 0] on button "View Invoice" at bounding box center [205, 4] width 38 height 12
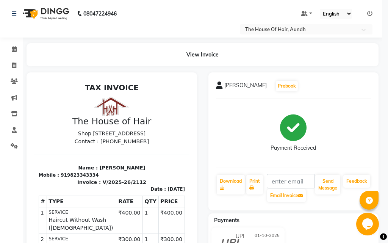
click at [186, 0] on button "View Invoice" at bounding box center [205, 4] width 38 height 12
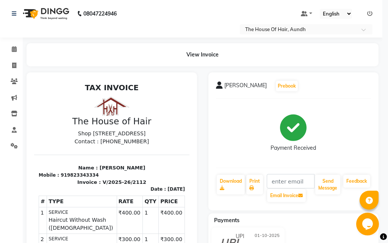
click at [186, 0] on button "View Invoice" at bounding box center [205, 4] width 38 height 12
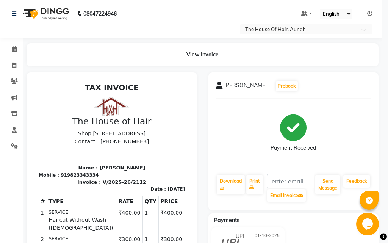
click at [186, 0] on button "View Invoice" at bounding box center [205, 4] width 38 height 12
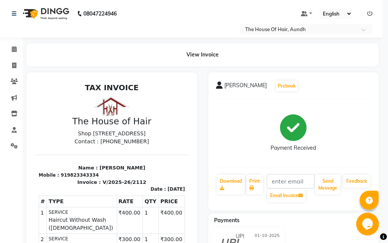
click at [186, 0] on button "View Invoice" at bounding box center [205, 4] width 38 height 12
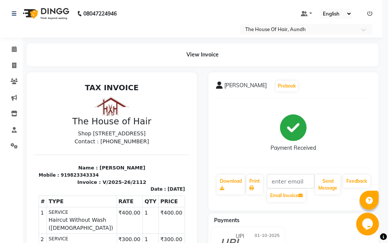
click at [186, 0] on button "View Invoice" at bounding box center [205, 4] width 38 height 12
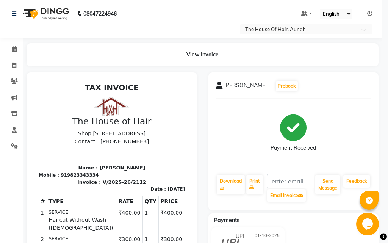
click at [186, 0] on button "View Invoice" at bounding box center [205, 4] width 38 height 12
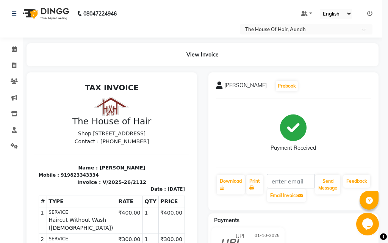
click at [186, 0] on button "View Invoice" at bounding box center [205, 4] width 38 height 12
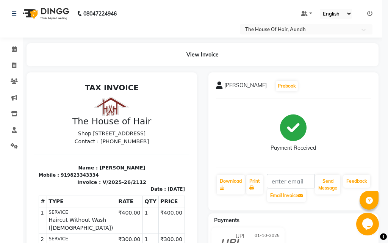
click at [186, 0] on button "View Invoice" at bounding box center [205, 4] width 38 height 12
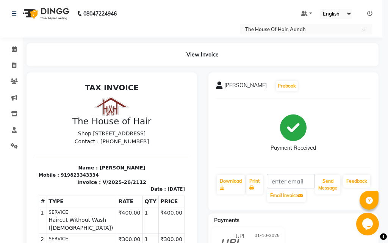
click at [186, 0] on button "View Invoice" at bounding box center [205, 4] width 38 height 12
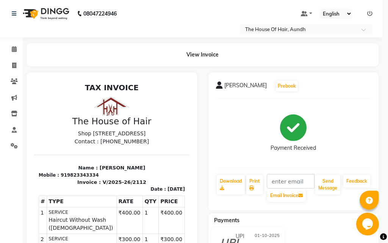
click at [186, 0] on button "View Invoice" at bounding box center [205, 4] width 38 height 12
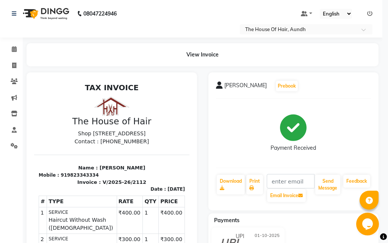
click at [186, 0] on button "View Invoice" at bounding box center [205, 4] width 38 height 12
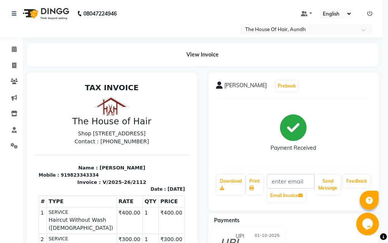
click at [186, 0] on button "View Invoice" at bounding box center [205, 4] width 38 height 12
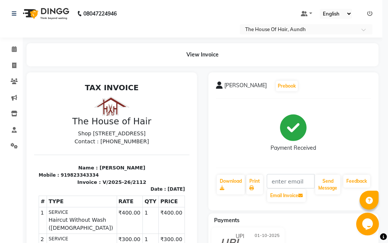
click at [186, 0] on button "View Invoice" at bounding box center [205, 4] width 38 height 12
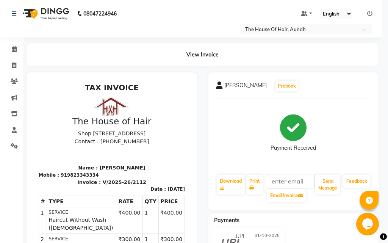
click at [186, 0] on button "View Invoice" at bounding box center [205, 4] width 38 height 12
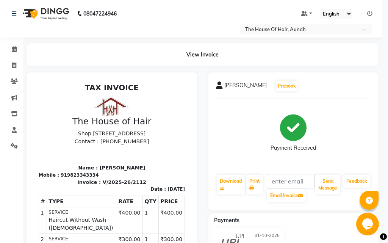
click at [186, 0] on button "View Invoice" at bounding box center [205, 4] width 38 height 12
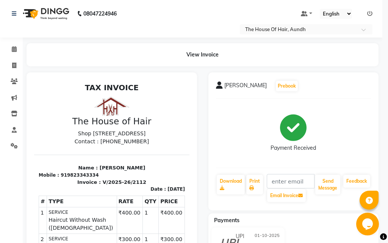
click at [186, 0] on button "View Invoice" at bounding box center [205, 4] width 38 height 12
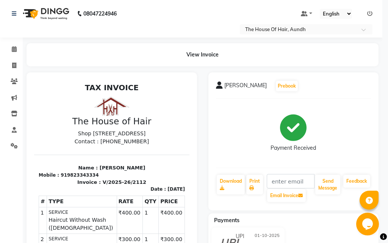
click at [186, 0] on button "View Invoice" at bounding box center [205, 4] width 38 height 12
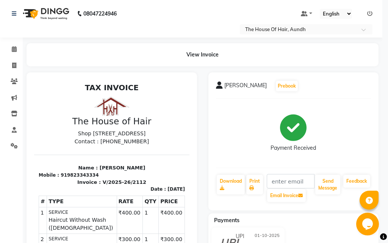
click at [186, 0] on button "View Invoice" at bounding box center [205, 4] width 38 height 12
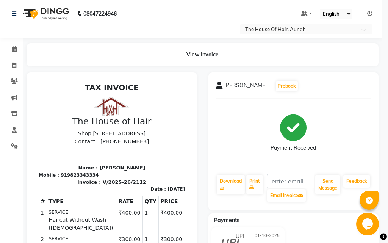
click at [186, 0] on button "View Invoice" at bounding box center [205, 4] width 38 height 12
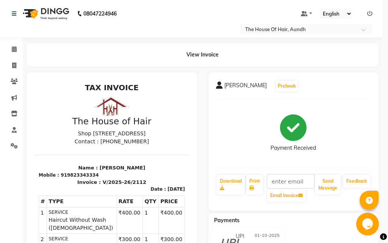
click at [186, 0] on button "View Invoice" at bounding box center [205, 4] width 38 height 12
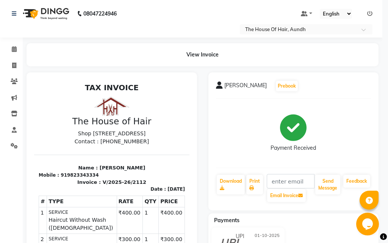
click at [186, 0] on button "View Invoice" at bounding box center [205, 4] width 38 height 12
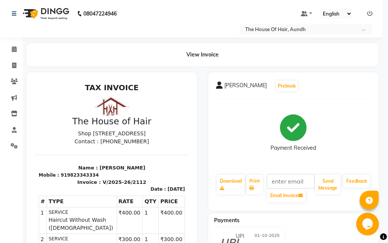
click at [186, 0] on button "View Invoice" at bounding box center [205, 4] width 38 height 12
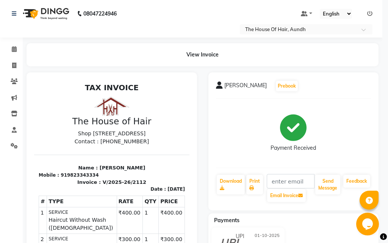
click at [186, 0] on button "View Invoice" at bounding box center [205, 4] width 38 height 12
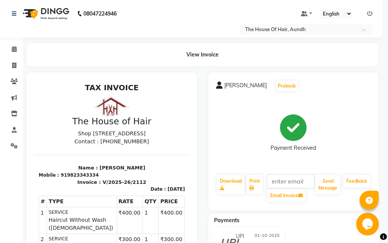
click at [186, 0] on button "View Invoice" at bounding box center [205, 4] width 38 height 12
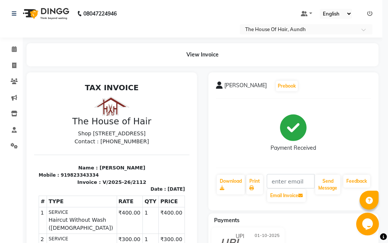
click at [186, 0] on button "View Invoice" at bounding box center [205, 4] width 38 height 12
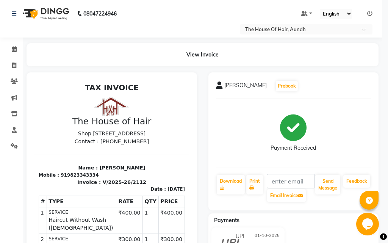
click at [186, 0] on button "View Invoice" at bounding box center [205, 4] width 38 height 12
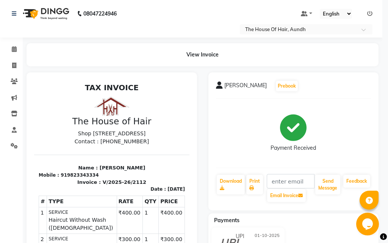
click at [186, 0] on button "View Invoice" at bounding box center [205, 4] width 38 height 12
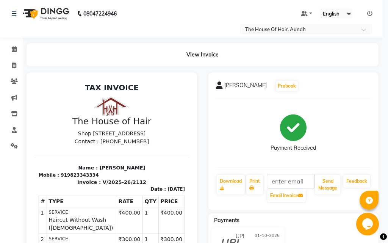
click at [186, 0] on button "View Invoice" at bounding box center [205, 4] width 38 height 12
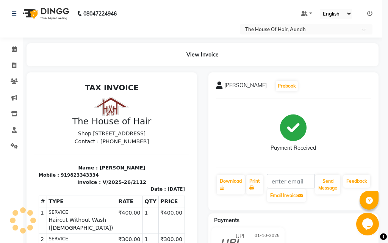
click at [186, 0] on button "View Invoice" at bounding box center [205, 4] width 38 height 12
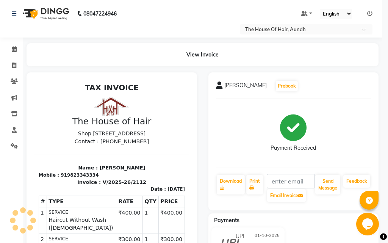
click at [186, 0] on button "View Invoice" at bounding box center [205, 4] width 38 height 12
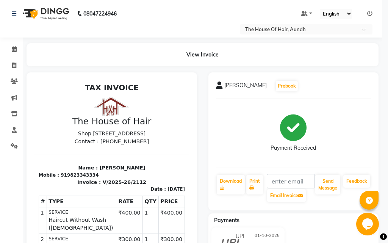
click at [186, 0] on button "View Invoice" at bounding box center [205, 4] width 38 height 12
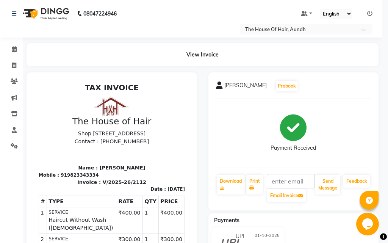
click at [186, 0] on button "View Invoice" at bounding box center [205, 4] width 38 height 12
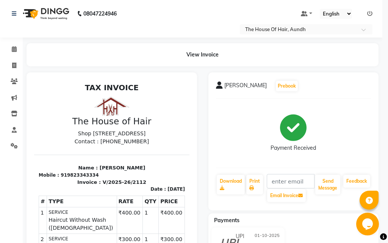
click at [186, 0] on button "View Invoice" at bounding box center [205, 4] width 38 height 12
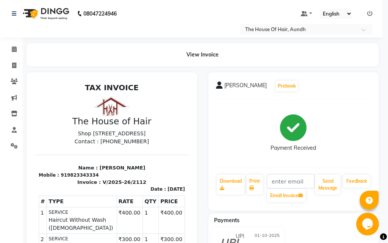
click at [186, 0] on button "View Invoice" at bounding box center [205, 4] width 38 height 12
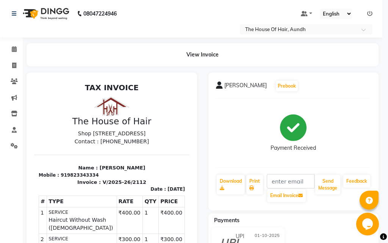
click at [186, 0] on button "View Invoice" at bounding box center [205, 4] width 38 height 12
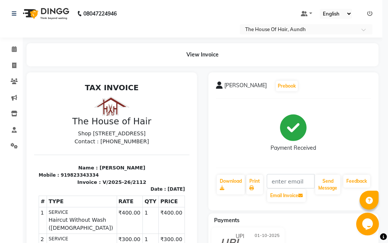
click at [186, 0] on button "View Invoice" at bounding box center [205, 4] width 38 height 12
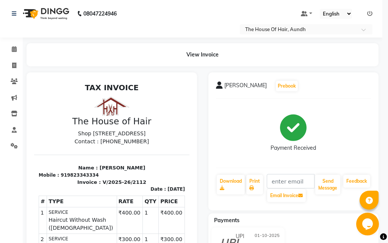
click at [186, 0] on button "View Invoice" at bounding box center [205, 4] width 38 height 12
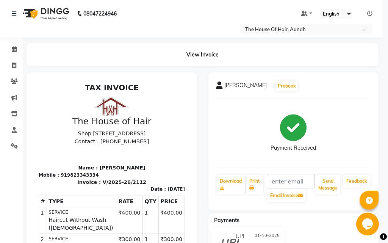
click at [186, 0] on button "View Invoice" at bounding box center [205, 4] width 38 height 12
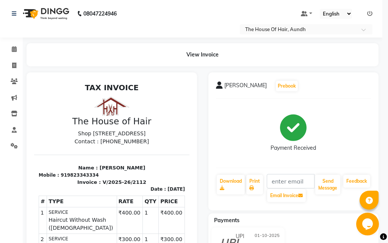
click at [186, 0] on button "View Invoice" at bounding box center [205, 4] width 38 height 12
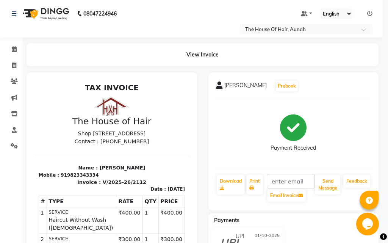
click at [186, 0] on button "View Invoice" at bounding box center [205, 4] width 38 height 12
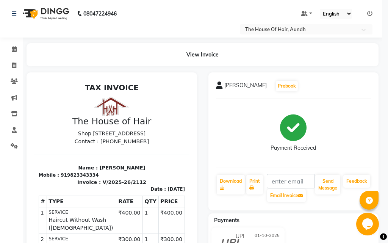
click at [186, 0] on button "View Invoice" at bounding box center [205, 4] width 38 height 12
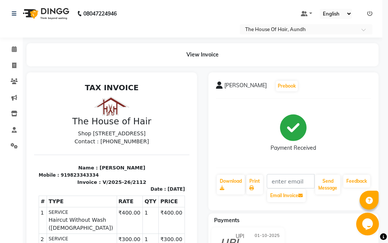
click at [186, 0] on button "View Invoice" at bounding box center [205, 4] width 38 height 12
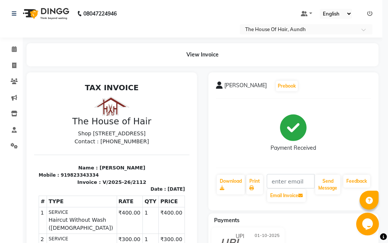
click at [186, 0] on button "View Invoice" at bounding box center [205, 4] width 38 height 12
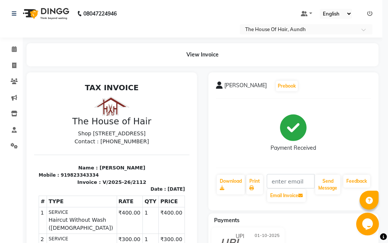
click at [186, 0] on button "View Invoice" at bounding box center [205, 4] width 38 height 12
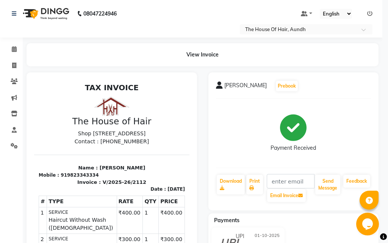
click at [186, 0] on button "View Invoice" at bounding box center [205, 4] width 38 height 12
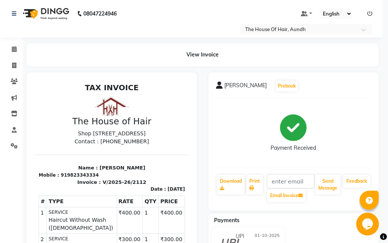
click at [186, 0] on button "View Invoice" at bounding box center [205, 4] width 38 height 12
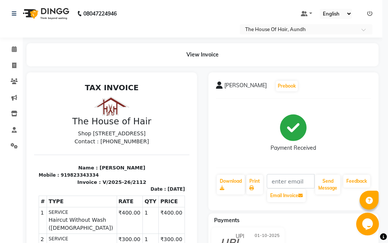
click at [186, 0] on button "View Invoice" at bounding box center [205, 4] width 38 height 12
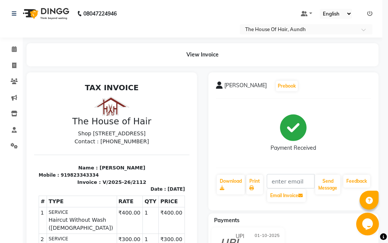
click at [186, 0] on button "View Invoice" at bounding box center [205, 4] width 38 height 12
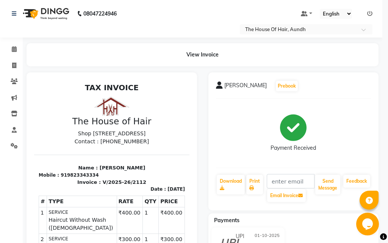
click at [186, 0] on button "View Invoice" at bounding box center [205, 4] width 38 height 12
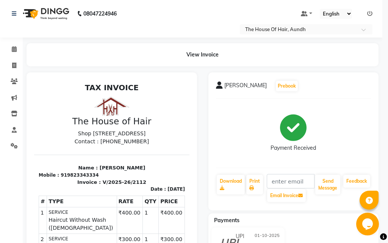
click at [186, 0] on button "View Invoice" at bounding box center [205, 4] width 38 height 12
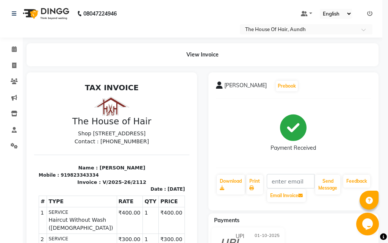
click at [186, 0] on button "View Invoice" at bounding box center [205, 4] width 38 height 12
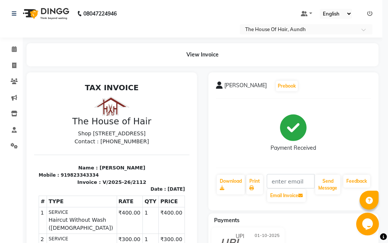
click at [186, 0] on button "View Invoice" at bounding box center [205, 4] width 38 height 12
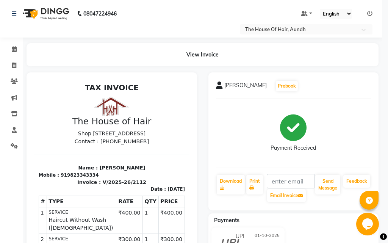
click at [186, 0] on button "View Invoice" at bounding box center [205, 4] width 38 height 12
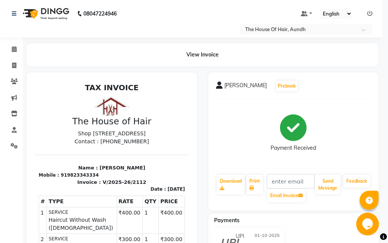
click at [186, 0] on button "View Invoice" at bounding box center [205, 4] width 38 height 12
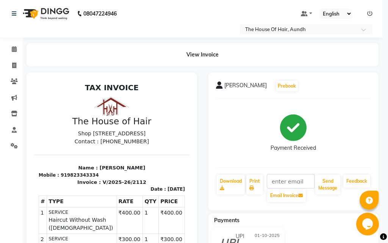
click at [186, 0] on button "View Invoice" at bounding box center [205, 4] width 38 height 12
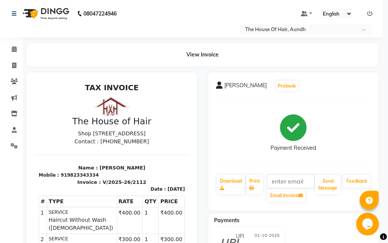
click at [186, 0] on button "View Invoice" at bounding box center [205, 4] width 38 height 12
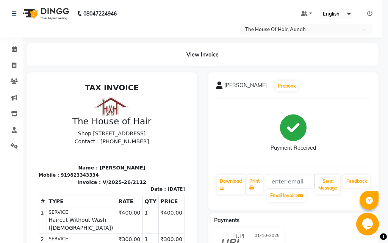
click at [186, 0] on button "View Invoice" at bounding box center [205, 4] width 38 height 12
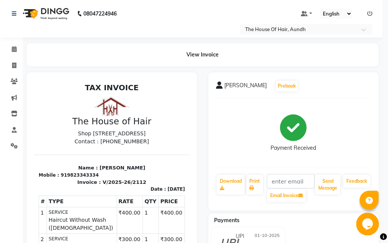
click at [186, 0] on button "View Invoice" at bounding box center [205, 4] width 38 height 12
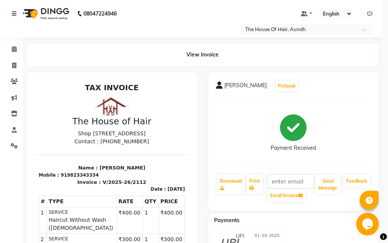
click at [186, 0] on button "View Invoice" at bounding box center [205, 4] width 38 height 12
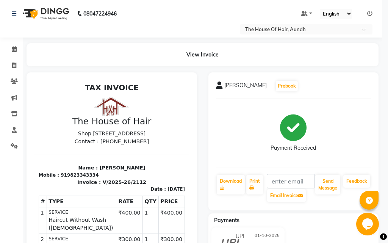
click at [186, 0] on button "View Invoice" at bounding box center [205, 4] width 38 height 12
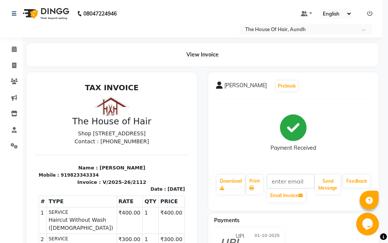
click at [186, 0] on button "View Invoice" at bounding box center [205, 4] width 38 height 12
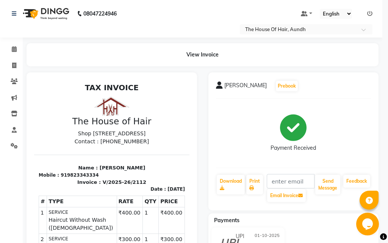
click at [186, 0] on button "View Invoice" at bounding box center [205, 4] width 38 height 12
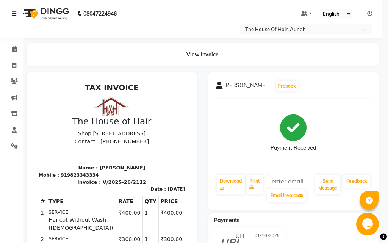
click at [186, 0] on button "View Invoice" at bounding box center [205, 4] width 38 height 12
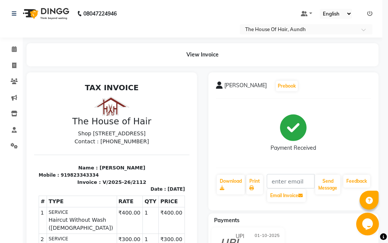
click at [186, 0] on button "View Invoice" at bounding box center [205, 4] width 38 height 12
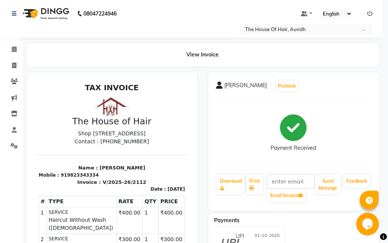
click at [186, 0] on button "View Invoice" at bounding box center [205, 4] width 38 height 12
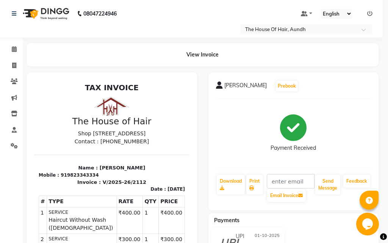
click at [186, 0] on button "View Invoice" at bounding box center [205, 4] width 38 height 12
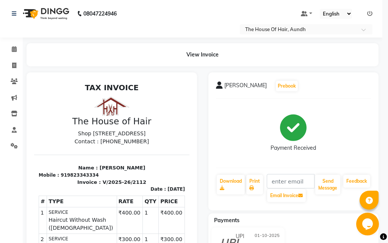
click at [186, 0] on button "View Invoice" at bounding box center [205, 4] width 38 height 12
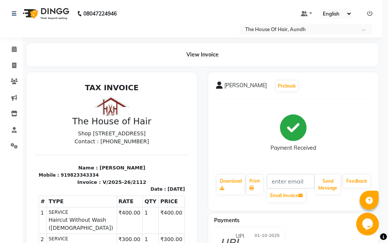
click at [186, 0] on button "View Invoice" at bounding box center [205, 4] width 38 height 12
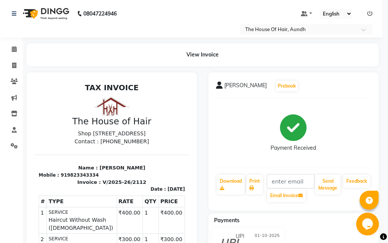
click at [186, 0] on button "View Invoice" at bounding box center [205, 4] width 38 height 12
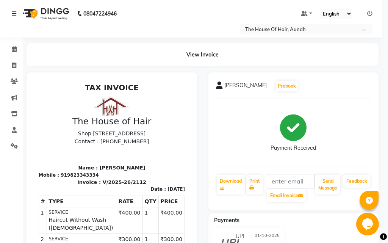
click at [186, 0] on button "View Invoice" at bounding box center [205, 4] width 38 height 12
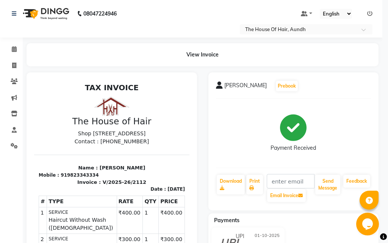
click at [186, 0] on button "View Invoice" at bounding box center [205, 4] width 38 height 12
click
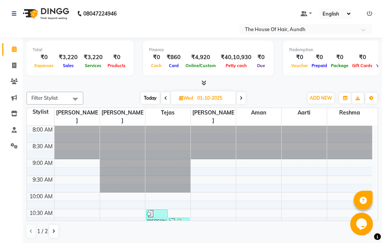
type input "02-10-2025"
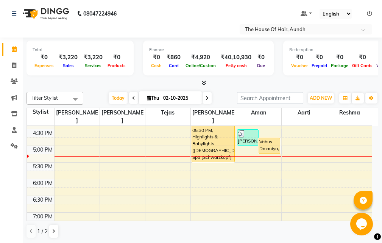
scroll to position [263, 0]
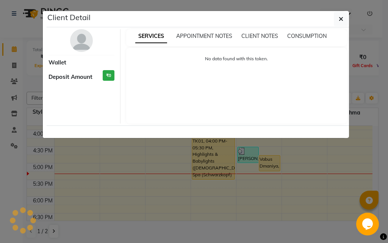
select select "1"
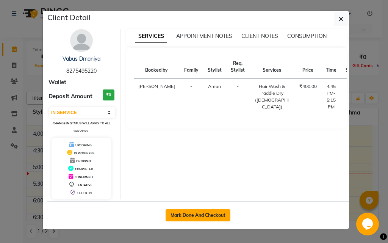
select select "service"
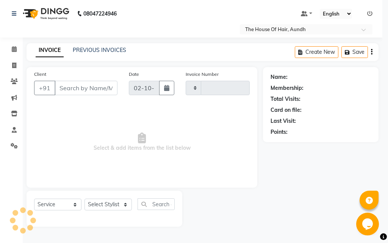
type input "2133"
select select "26"
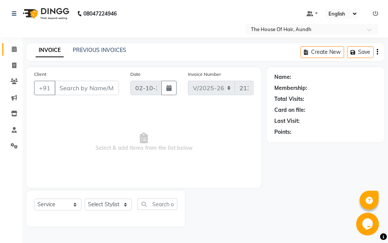
type input "8275495220"
select select "93546"
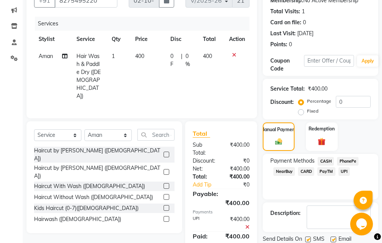
scroll to position [114, 0]
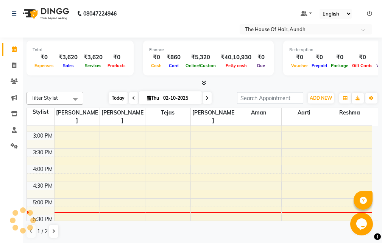
scroll to position [301, 0]
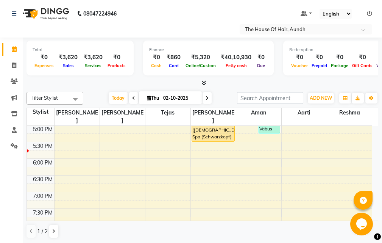
type input "01-10-2025"
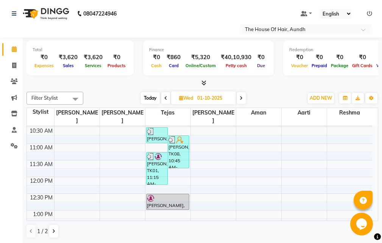
scroll to position [73, 0]
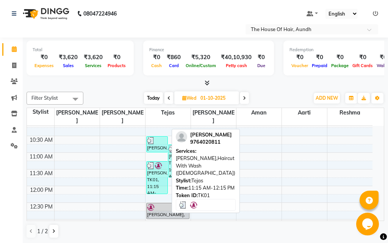
select select "3"
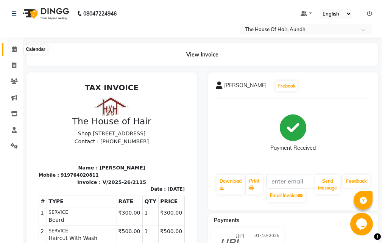
click at [16, 49] on icon at bounding box center [14, 49] width 5 height 6
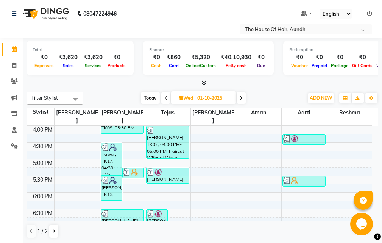
scroll to position [265, 0]
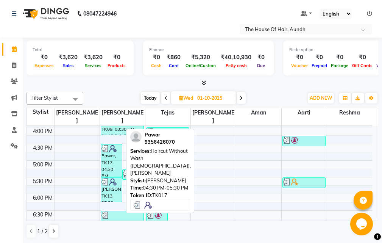
click at [110, 151] on div "Pawar, TK17, 04:30 PM-05:30 PM, Haircut Without Wash ([DEMOGRAPHIC_DATA]),[PERS…" at bounding box center [111, 160] width 21 height 32
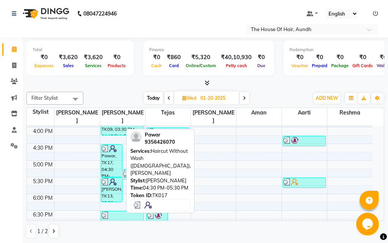
select select "3"
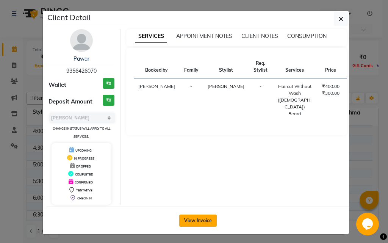
click at [203, 222] on button "View Invoice" at bounding box center [198, 221] width 38 height 12
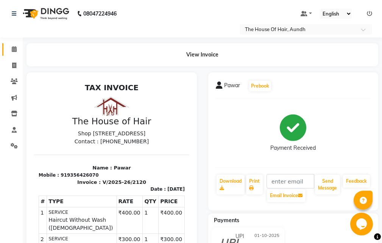
click at [14, 46] on span at bounding box center [14, 49] width 13 height 9
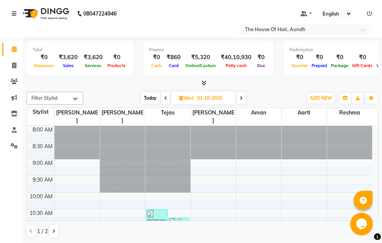
scroll to position [38, 0]
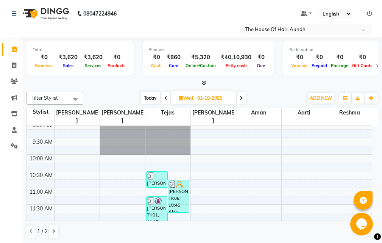
click at [150, 97] on span "Today" at bounding box center [150, 98] width 19 height 12
type input "02-10-2025"
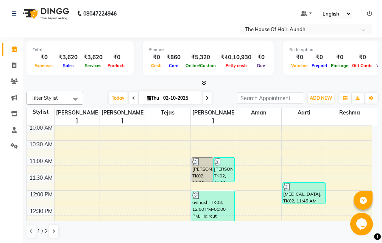
scroll to position [107, 0]
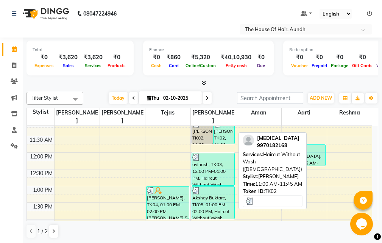
click at [223, 127] on div "[PERSON_NAME], TK02, 11:00 AM-11:45 AM, Haircut Without Wash ([DEMOGRAPHIC_DATA…" at bounding box center [224, 132] width 21 height 24
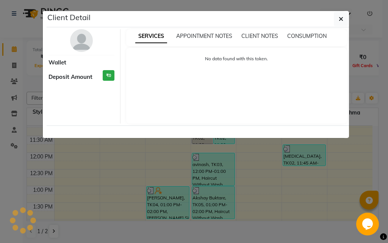
select select "3"
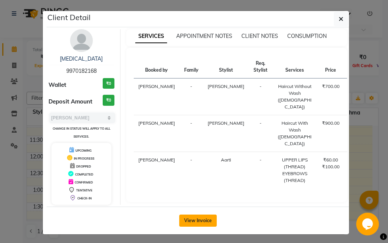
click at [200, 226] on button "View Invoice" at bounding box center [198, 221] width 38 height 12
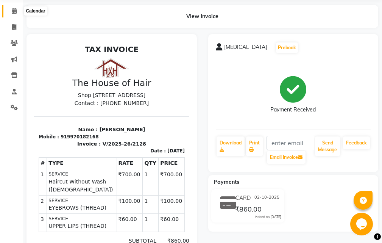
click at [15, 13] on icon at bounding box center [14, 11] width 5 height 6
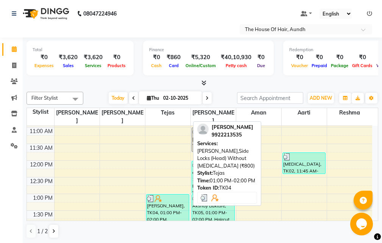
scroll to position [76, 0]
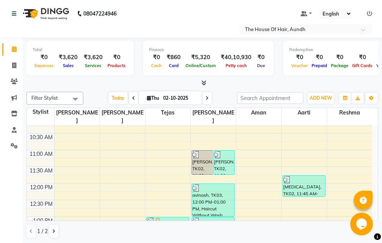
click at [133, 97] on icon at bounding box center [133, 98] width 3 height 5
type input "01-10-2025"
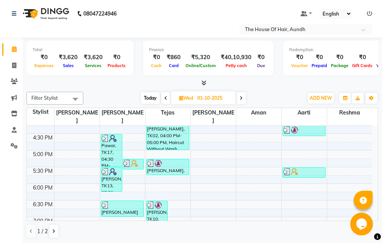
scroll to position [258, 0]
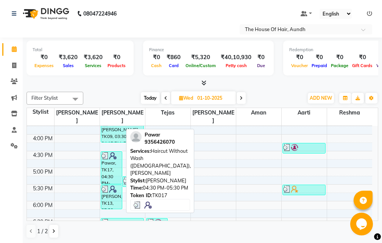
click at [110, 158] on div "Pawar, TK17, 04:30 PM-05:30 PM, Haircut Without Wash ([DEMOGRAPHIC_DATA]),[PERS…" at bounding box center [111, 168] width 21 height 32
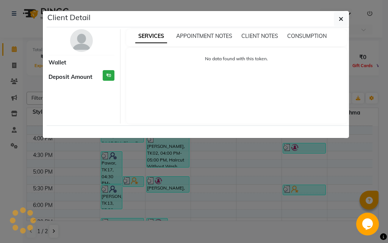
select select "3"
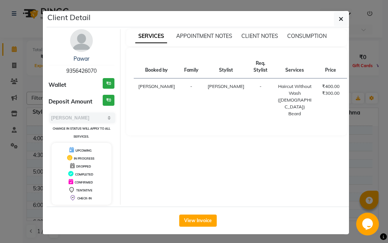
click at [361, 163] on ngb-modal-window "Client Detail Pawar 9356426070 Wallet ₹0 Deposit Amount ₹0 Select MARK DONE UPC…" at bounding box center [194, 121] width 388 height 243
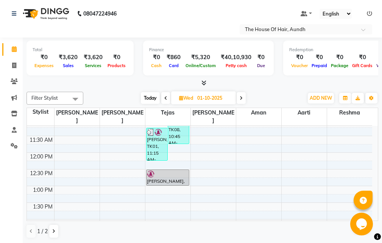
scroll to position [69, 0]
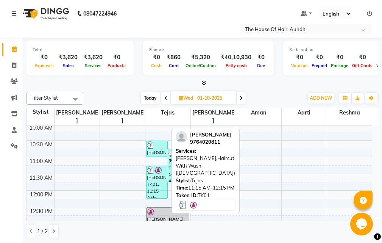
click at [152, 169] on div "[PERSON_NAME], TK01, 11:15 AM-12:15 PM, [PERSON_NAME],Haircut With Wash ([DEMOG…" at bounding box center [157, 182] width 21 height 32
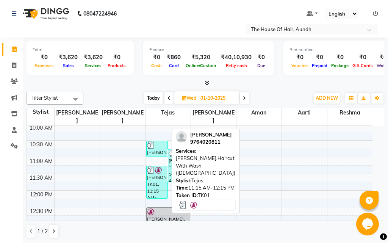
select select "3"
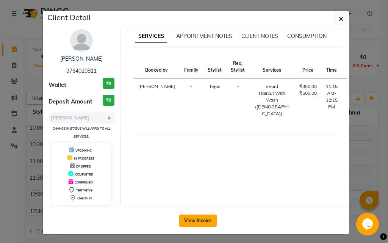
click at [203, 223] on button "View Invoice" at bounding box center [198, 221] width 38 height 12
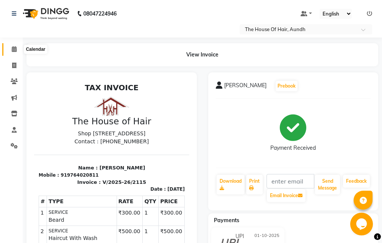
click at [15, 49] on icon at bounding box center [14, 49] width 5 height 6
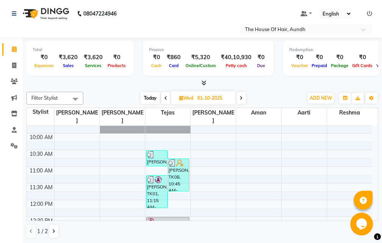
scroll to position [76, 0]
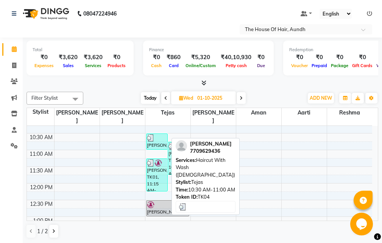
click at [160, 138] on div "[PERSON_NAME], TK04, 10:30 AM-11:00 AM, Haircut With Wash ([DEMOGRAPHIC_DATA])" at bounding box center [157, 142] width 21 height 16
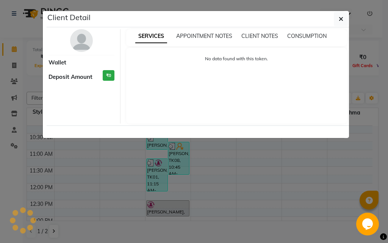
select select "3"
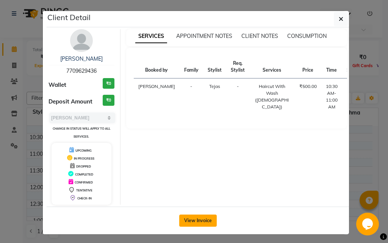
click at [204, 221] on button "View Invoice" at bounding box center [198, 221] width 38 height 12
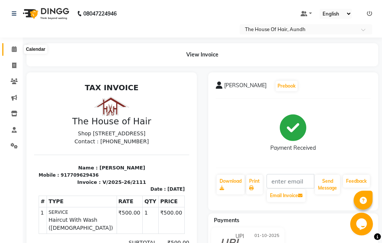
click at [13, 46] on icon at bounding box center [14, 49] width 5 height 6
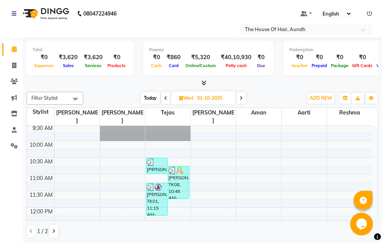
scroll to position [76, 0]
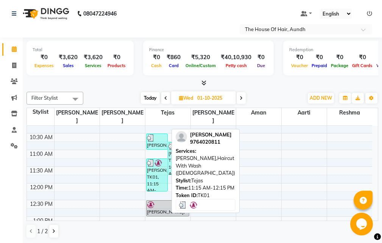
click at [158, 165] on div "[PERSON_NAME], TK01, 11:15 AM-12:15 PM, [PERSON_NAME],Haircut With Wash ([DEMOG…" at bounding box center [157, 175] width 21 height 32
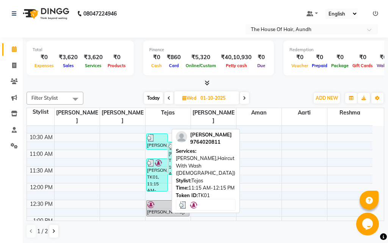
select select "3"
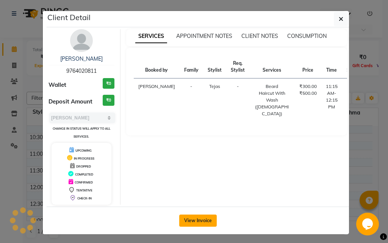
click at [202, 223] on button "View Invoice" at bounding box center [198, 221] width 38 height 12
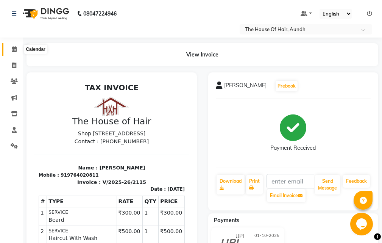
click at [14, 47] on icon at bounding box center [14, 49] width 5 height 6
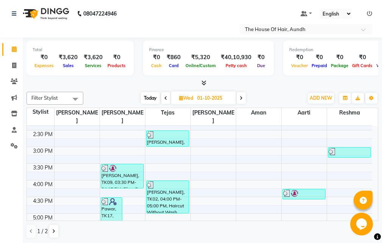
scroll to position [250, 0]
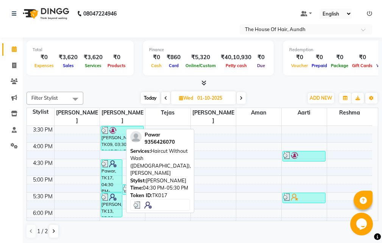
click at [116, 164] on div "Pawar, TK17, 04:30 PM-05:30 PM, Haircut Without Wash ([DEMOGRAPHIC_DATA]),[PERS…" at bounding box center [111, 176] width 21 height 32
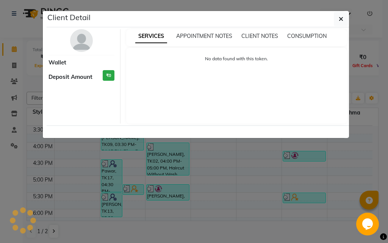
select select "3"
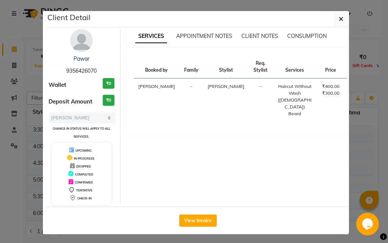
click at [359, 149] on ngb-modal-window "Client Detail Pawar 9356426070 Wallet ₹0 Deposit Amount ₹0 Select MARK DONE UPC…" at bounding box center [194, 121] width 388 height 243
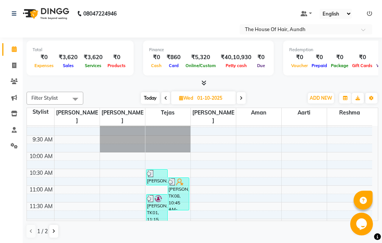
scroll to position [76, 0]
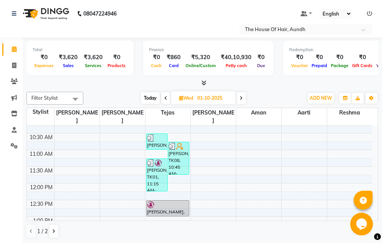
click at [153, 100] on span "Today" at bounding box center [150, 98] width 19 height 12
type input "02-10-2025"
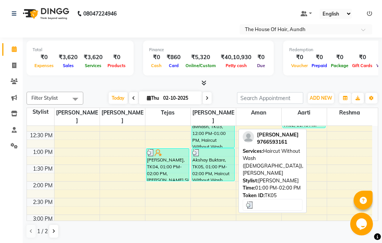
scroll to position [107, 0]
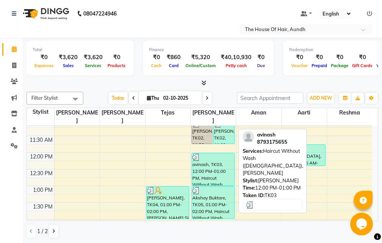
click at [215, 163] on div "avinash, TK03, 12:00 PM-01:00 PM, Haircut Without Wash ([DEMOGRAPHIC_DATA]),[PE…" at bounding box center [213, 169] width 42 height 32
select select "3"
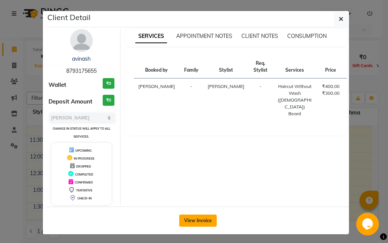
click at [192, 221] on button "View Invoice" at bounding box center [198, 221] width 38 height 12
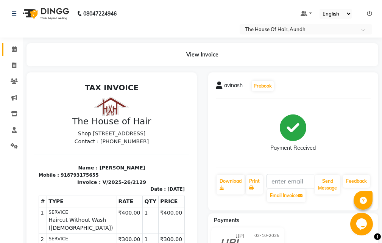
click at [16, 49] on icon at bounding box center [14, 49] width 5 height 6
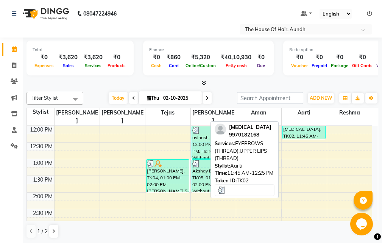
scroll to position [152, 0]
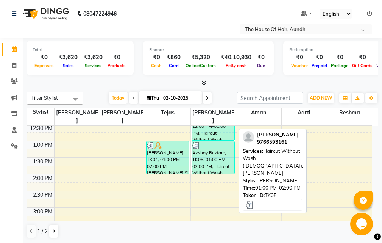
click at [221, 153] on div "Akshay Buktare, TK05, 01:00 PM-02:00 PM, Haircut Without Wash ([DEMOGRAPHIC_DAT…" at bounding box center [213, 157] width 42 height 32
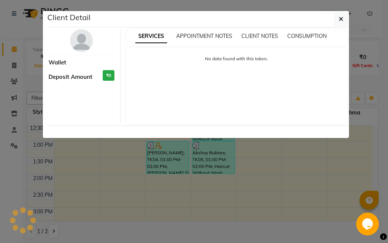
select select "3"
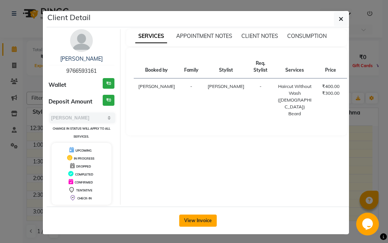
click at [203, 218] on button "View Invoice" at bounding box center [198, 221] width 38 height 12
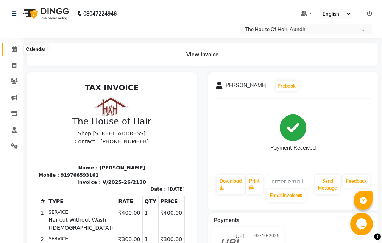
click at [12, 49] on icon at bounding box center [14, 49] width 5 height 6
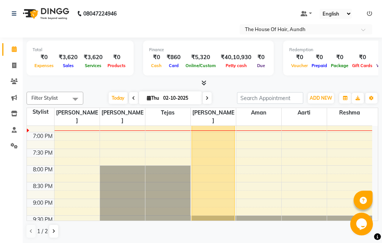
scroll to position [364, 0]
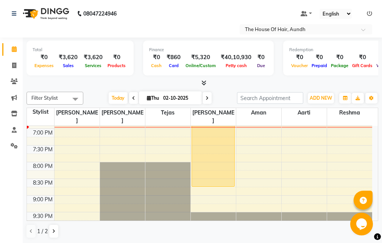
drag, startPoint x: 209, startPoint y: 131, endPoint x: 216, endPoint y: 174, distance: 44.2
